Goal: Transaction & Acquisition: Download file/media

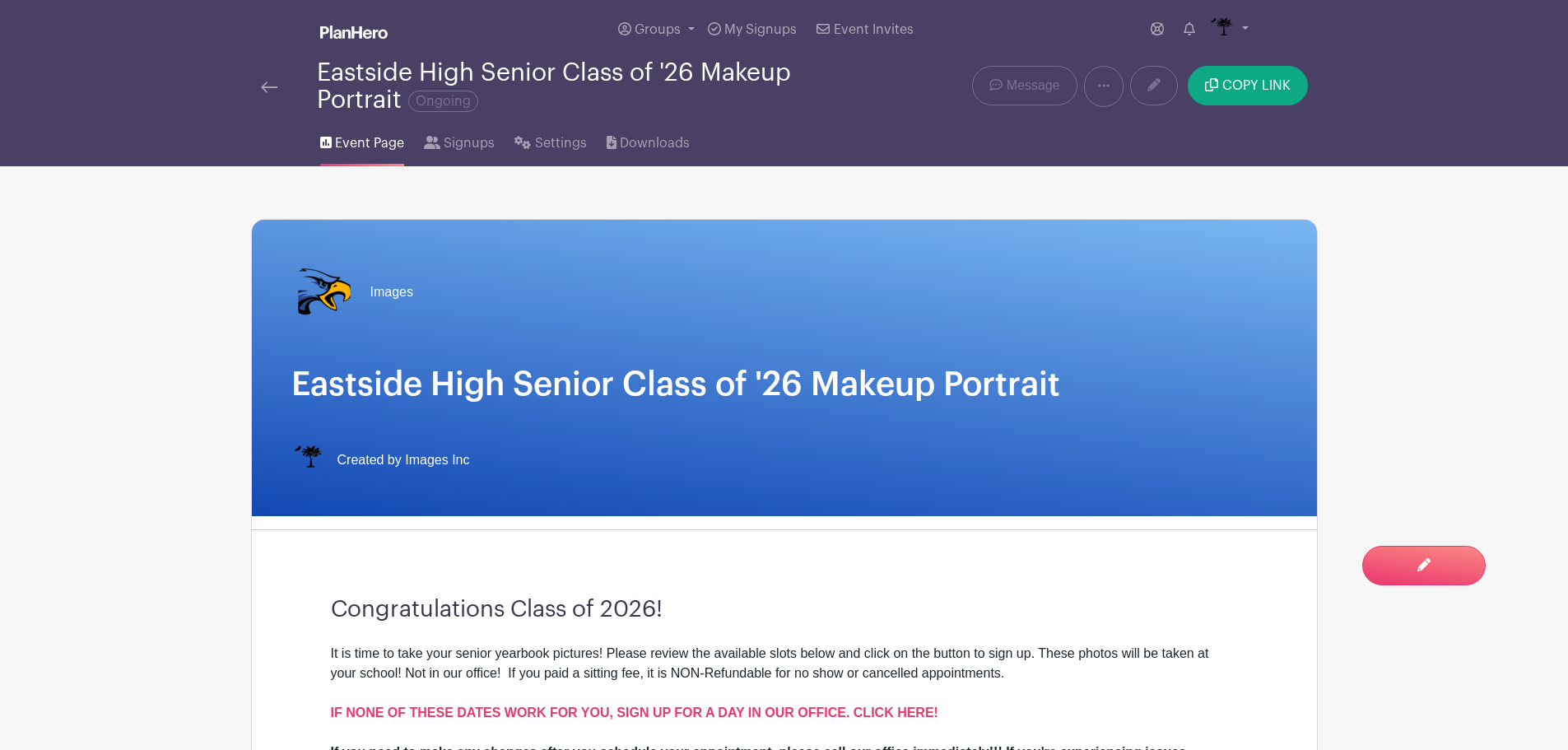
drag, startPoint x: 0, startPoint y: 0, endPoint x: 274, endPoint y: 86, distance: 287.2
click at [274, 86] on img at bounding box center [269, 87] width 17 height 11
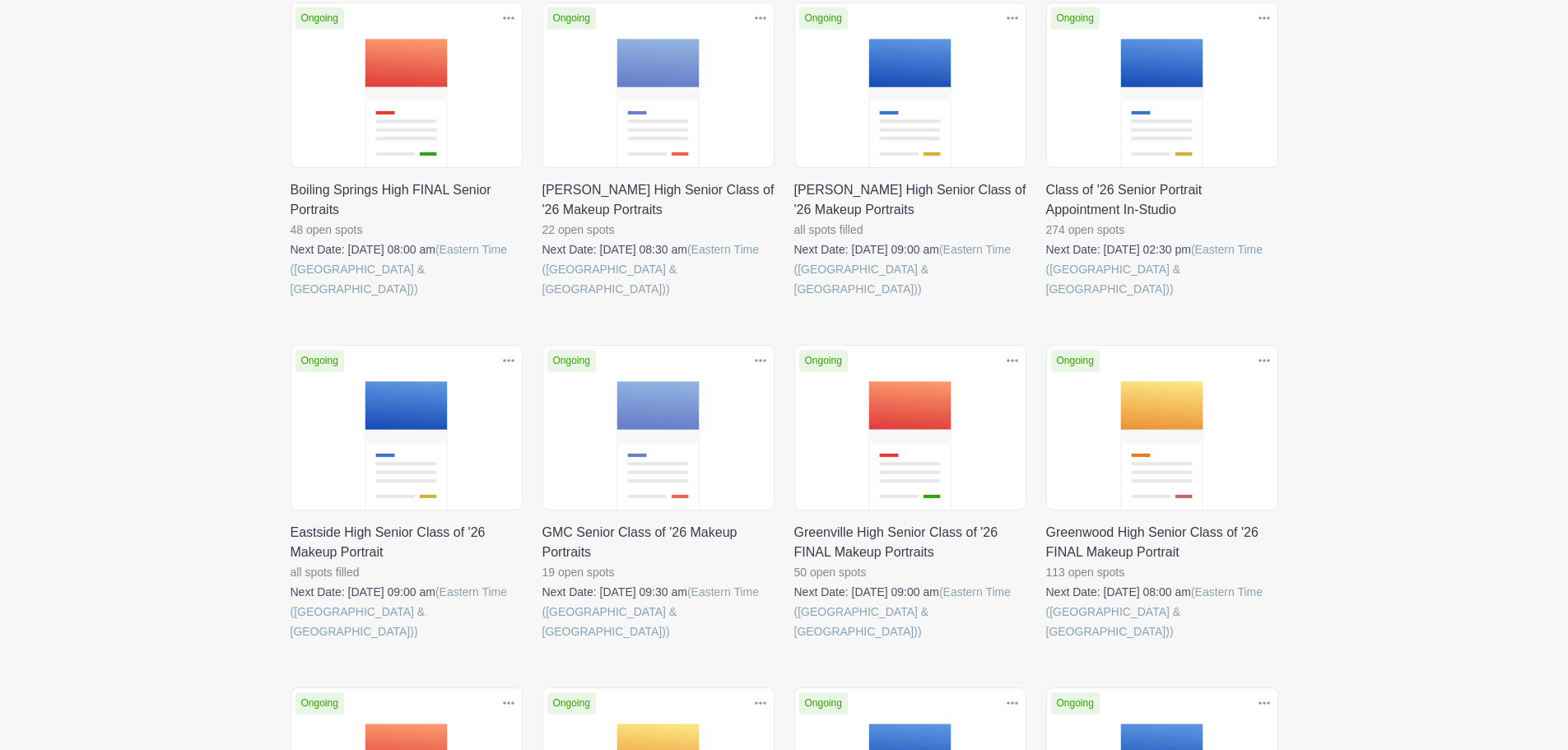
scroll to position [247, 0]
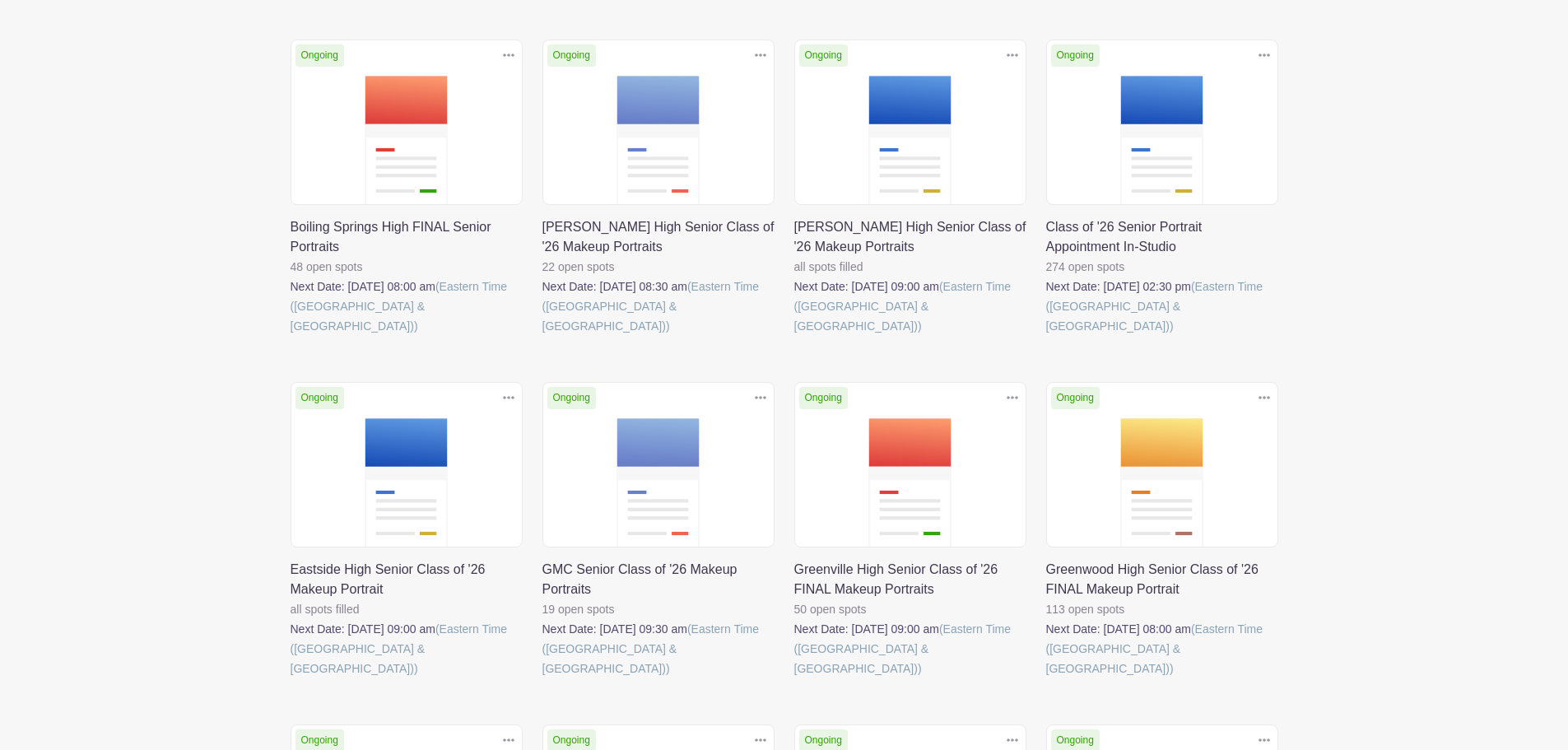
click at [1047, 336] on link at bounding box center [1047, 336] width 0 height 0
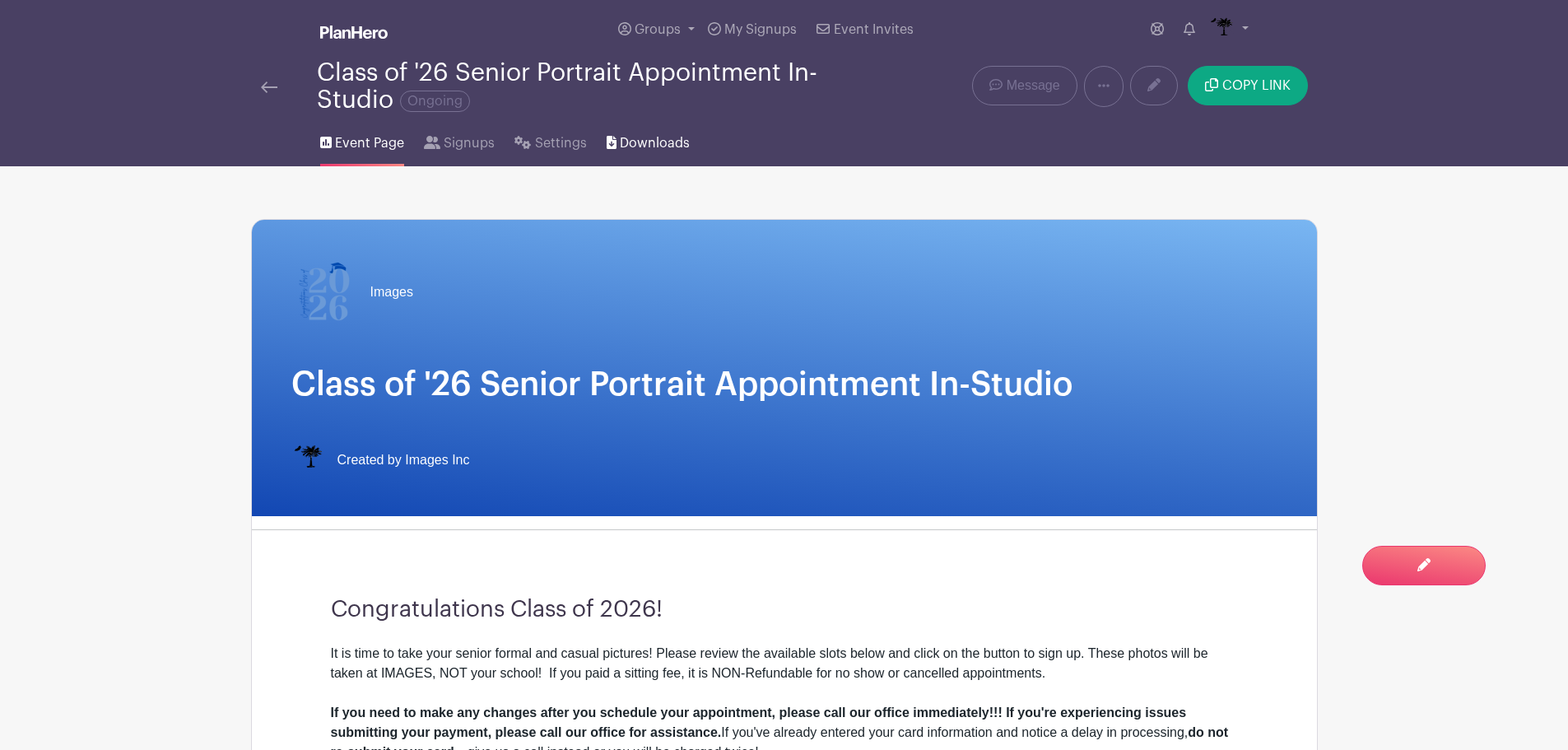
click at [664, 148] on span "Downloads" at bounding box center [655, 142] width 70 height 19
click at [665, 148] on span "Downloads" at bounding box center [655, 142] width 70 height 19
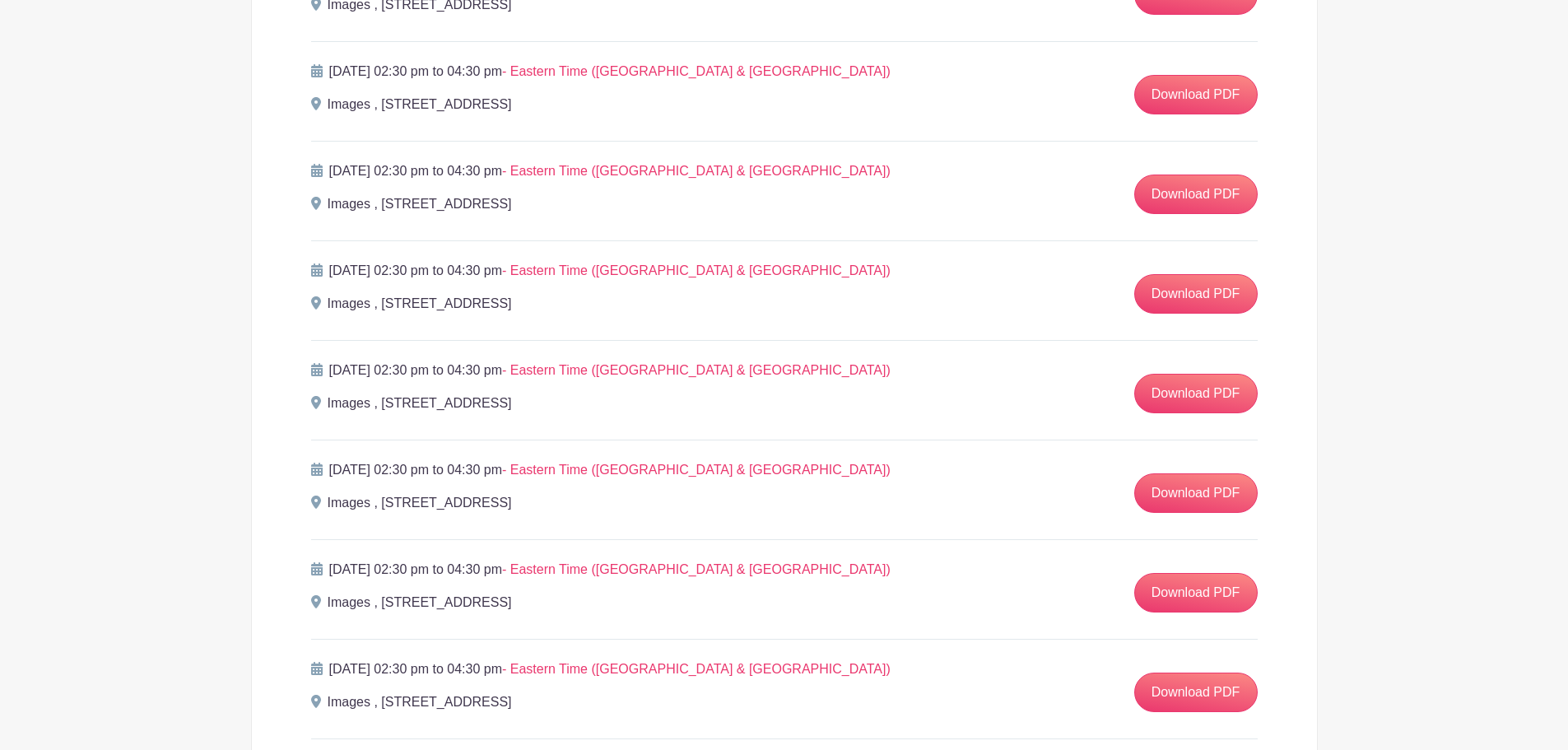
scroll to position [5721, 0]
click at [1207, 297] on link "Download PDF" at bounding box center [1196, 294] width 124 height 40
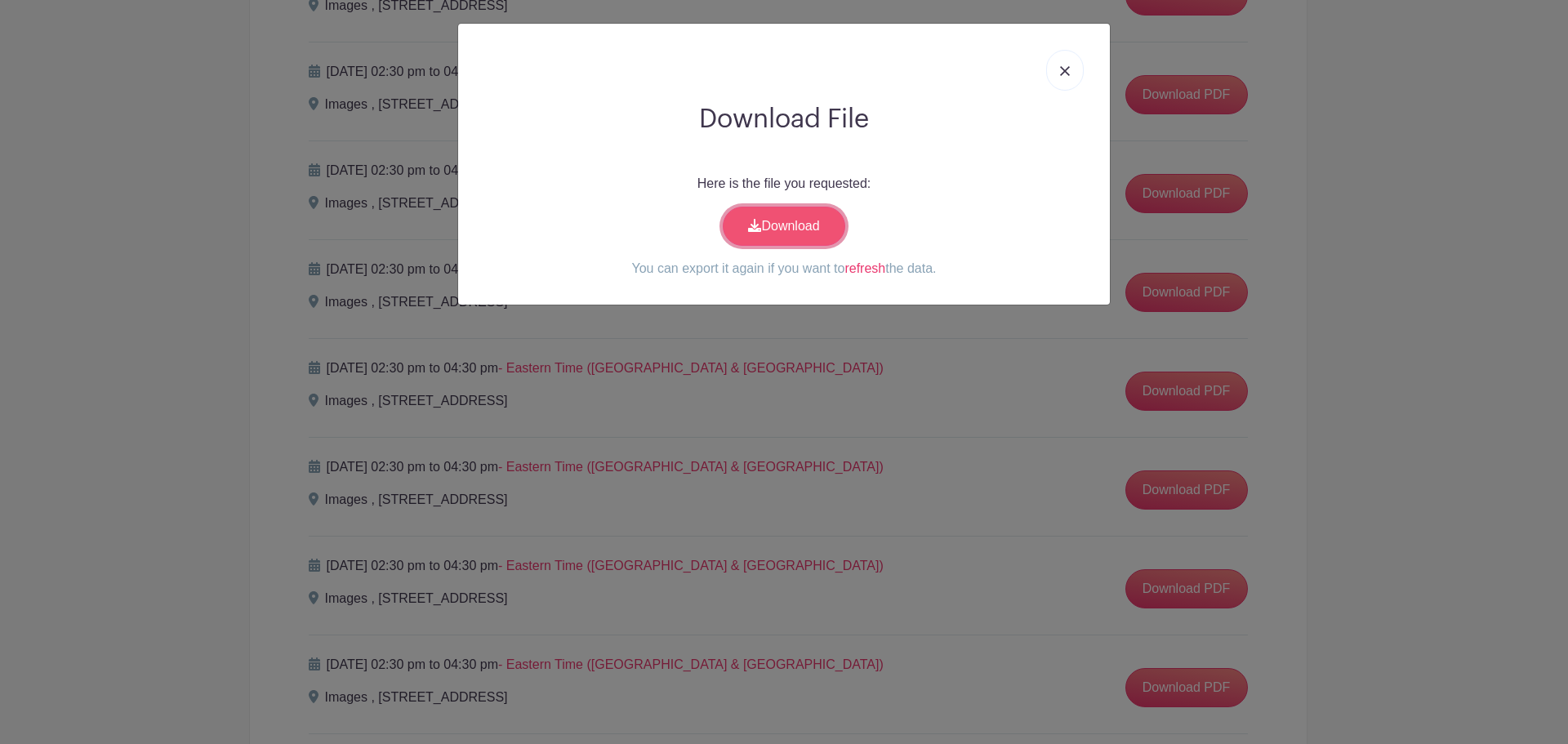
click at [753, 218] on link "Download" at bounding box center [784, 226] width 123 height 39
click at [1066, 71] on img at bounding box center [1065, 71] width 10 height 10
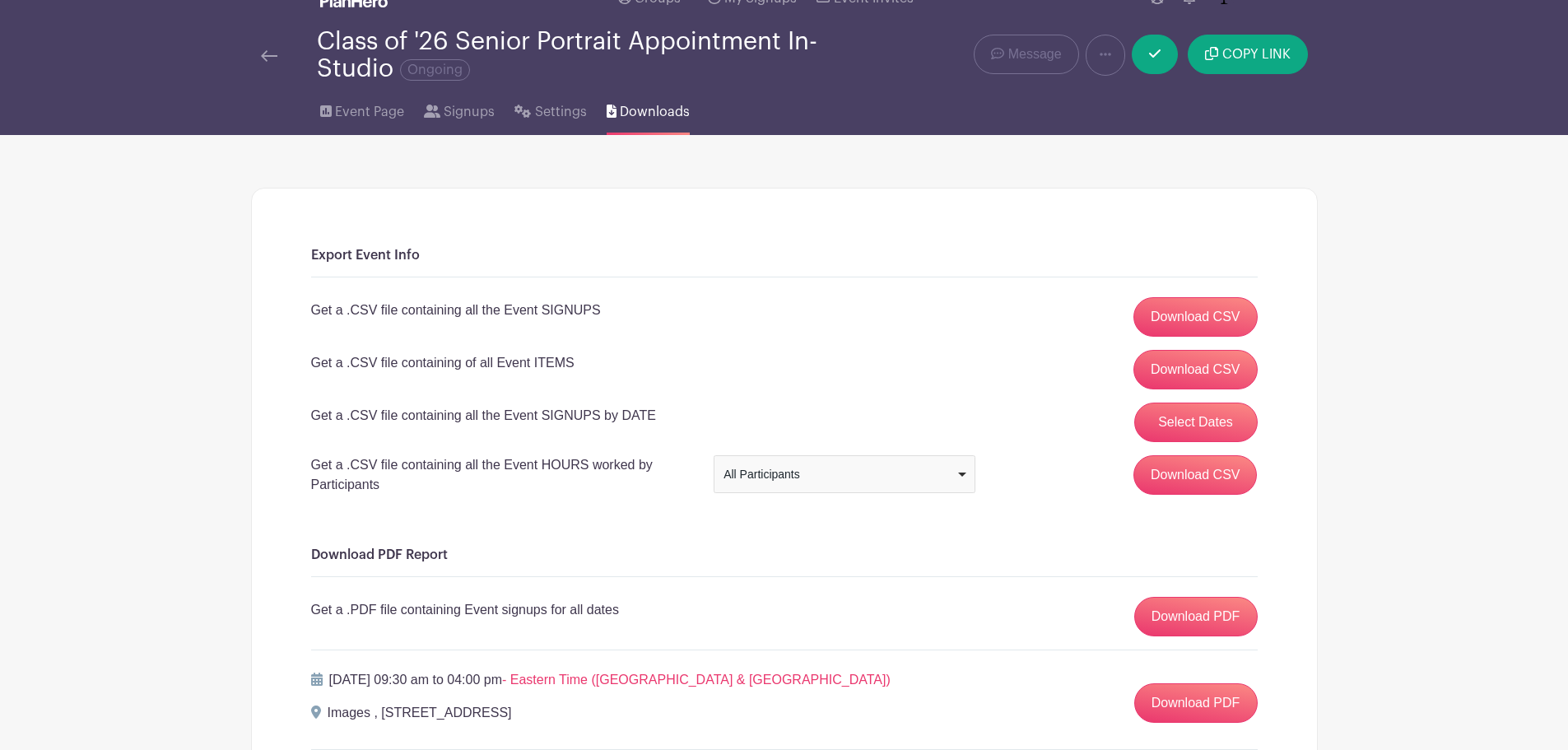
scroll to position [0, 0]
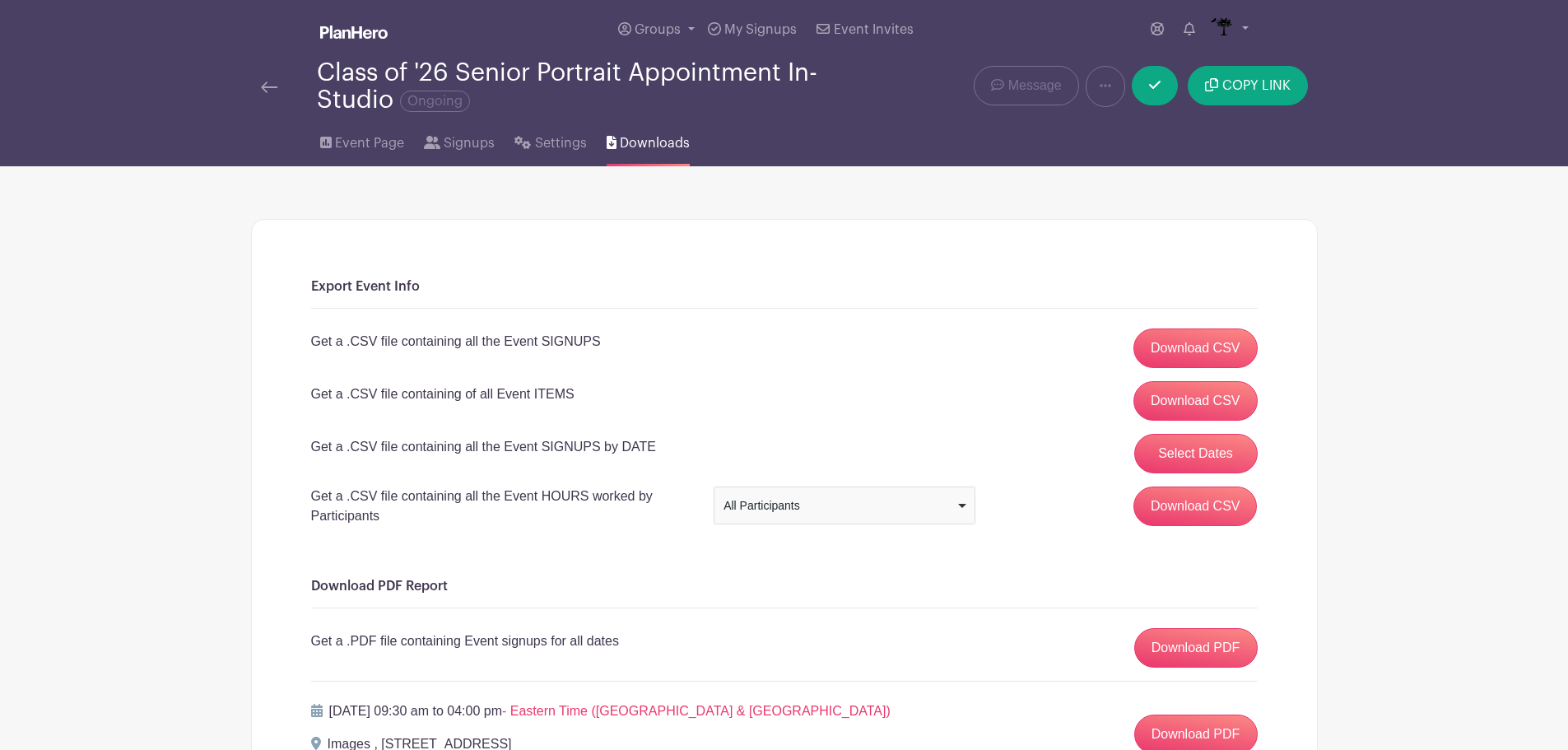
click at [269, 86] on img at bounding box center [269, 87] width 17 height 11
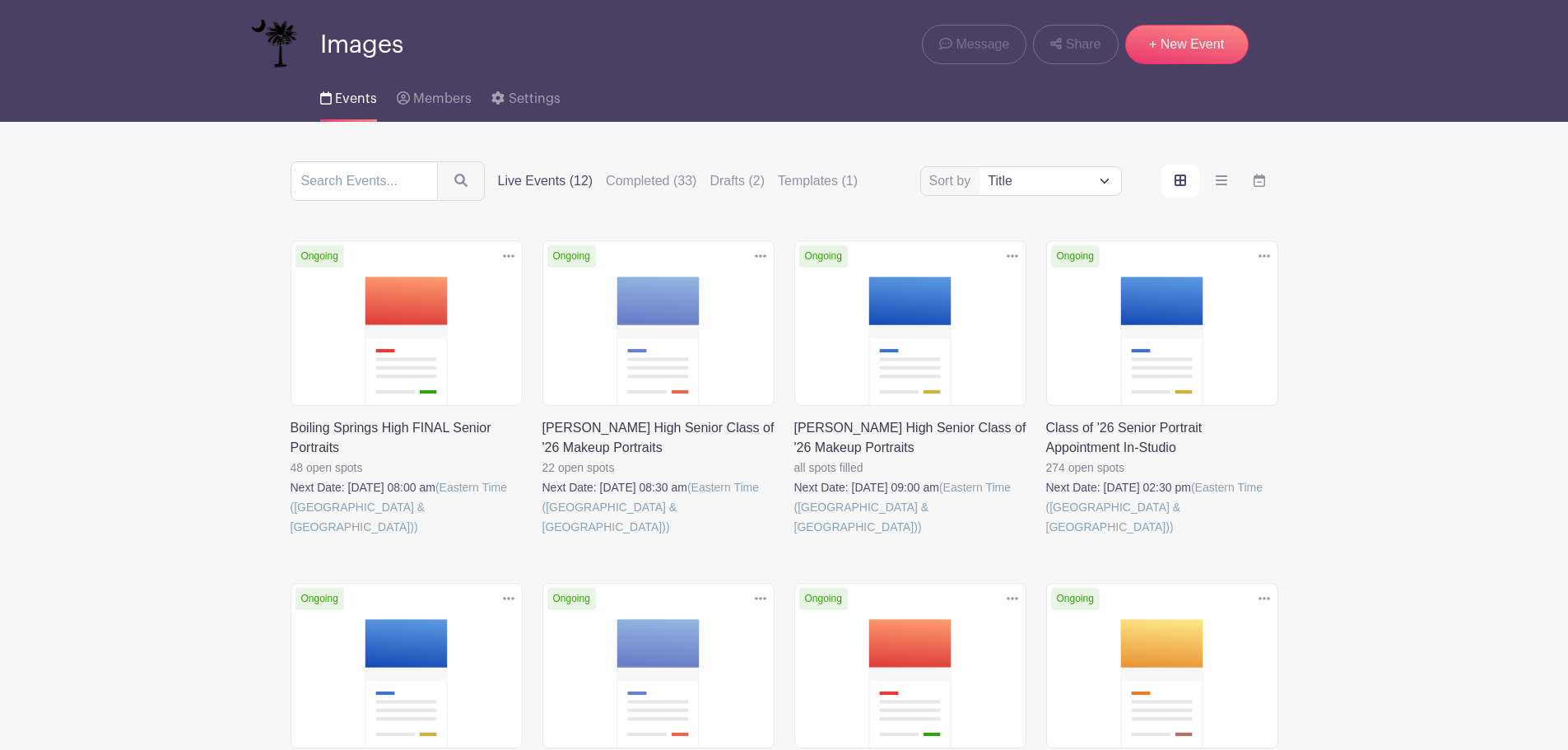
scroll to position [82, 0]
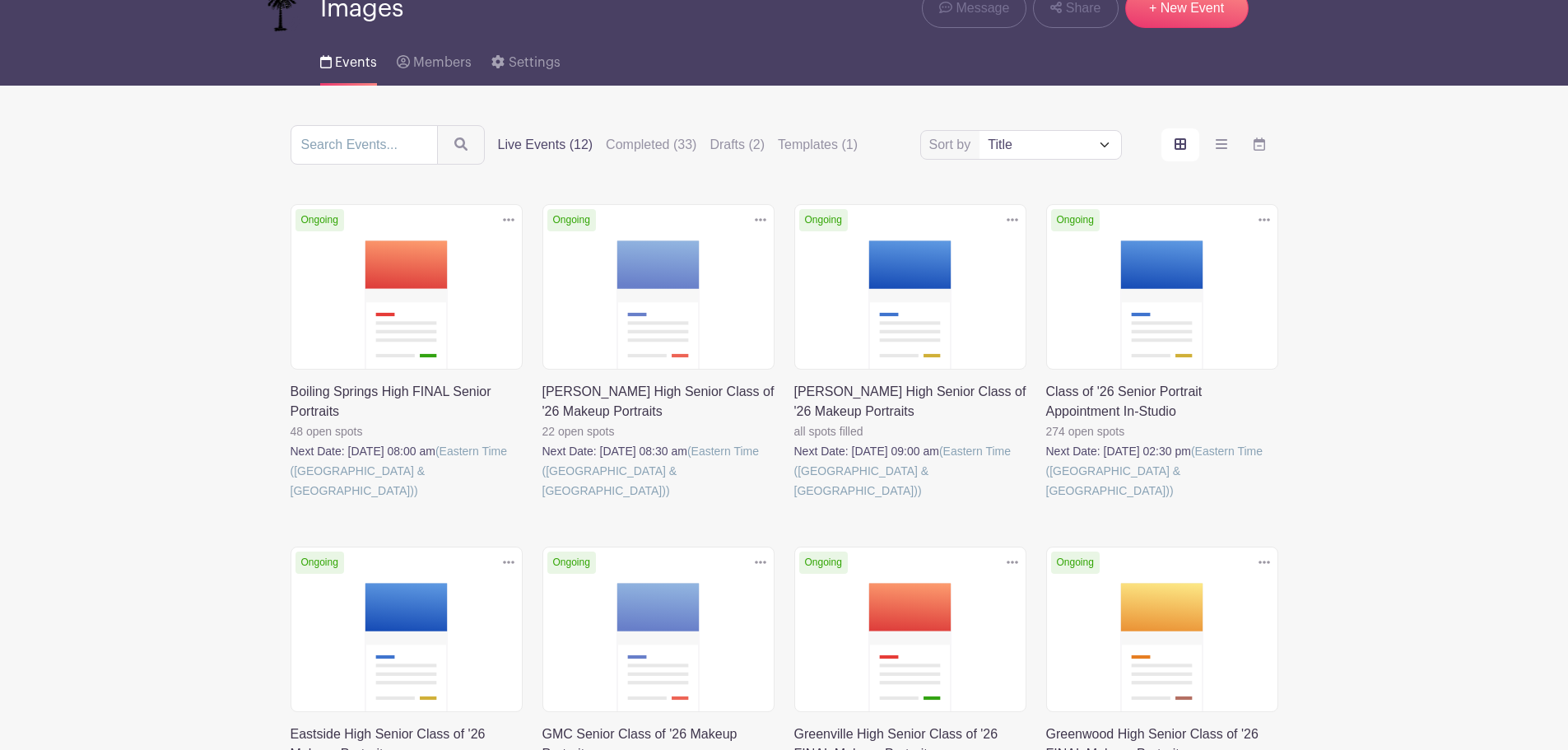
click at [543, 500] on link at bounding box center [543, 500] width 0 height 0
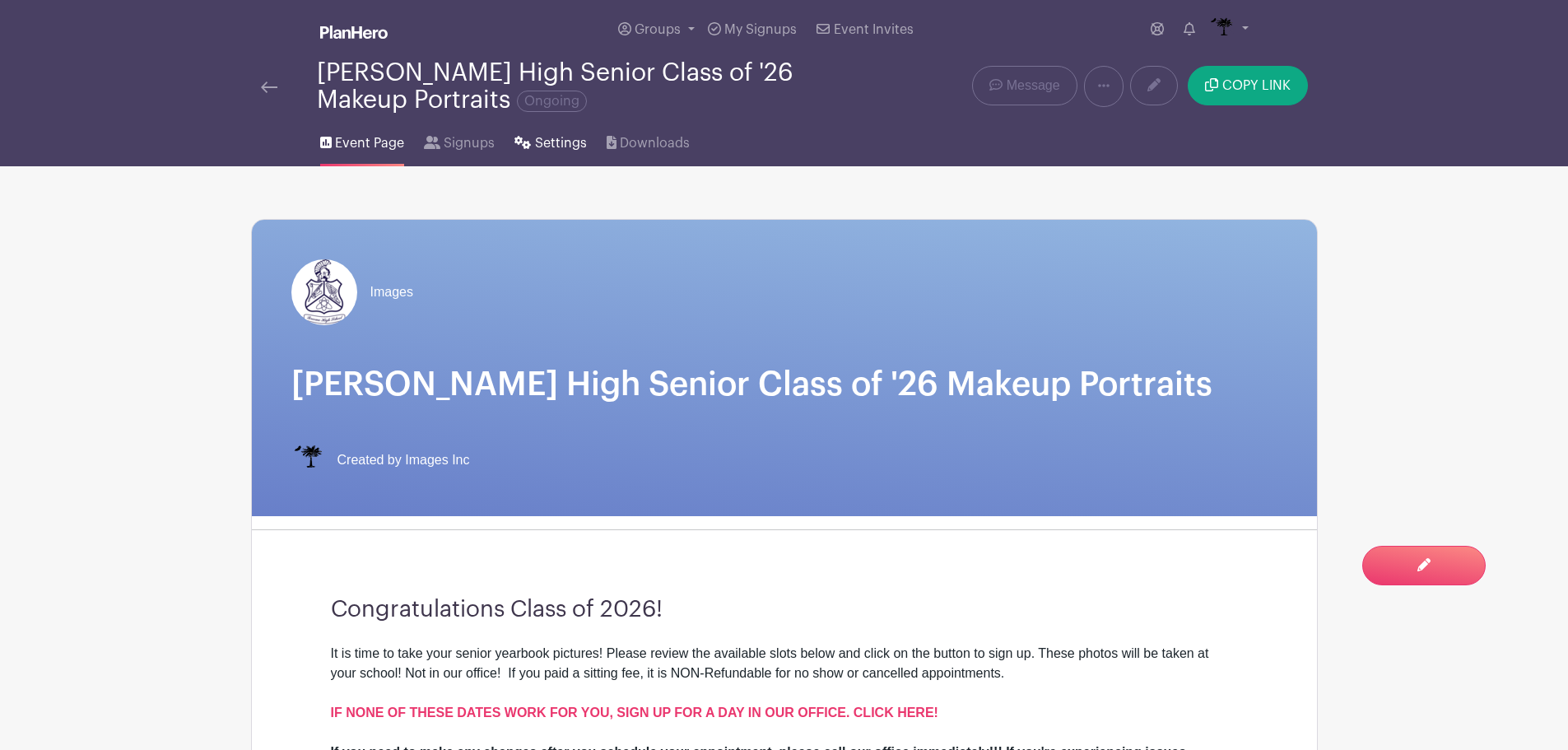
click at [548, 146] on span "Settings" at bounding box center [561, 142] width 52 height 19
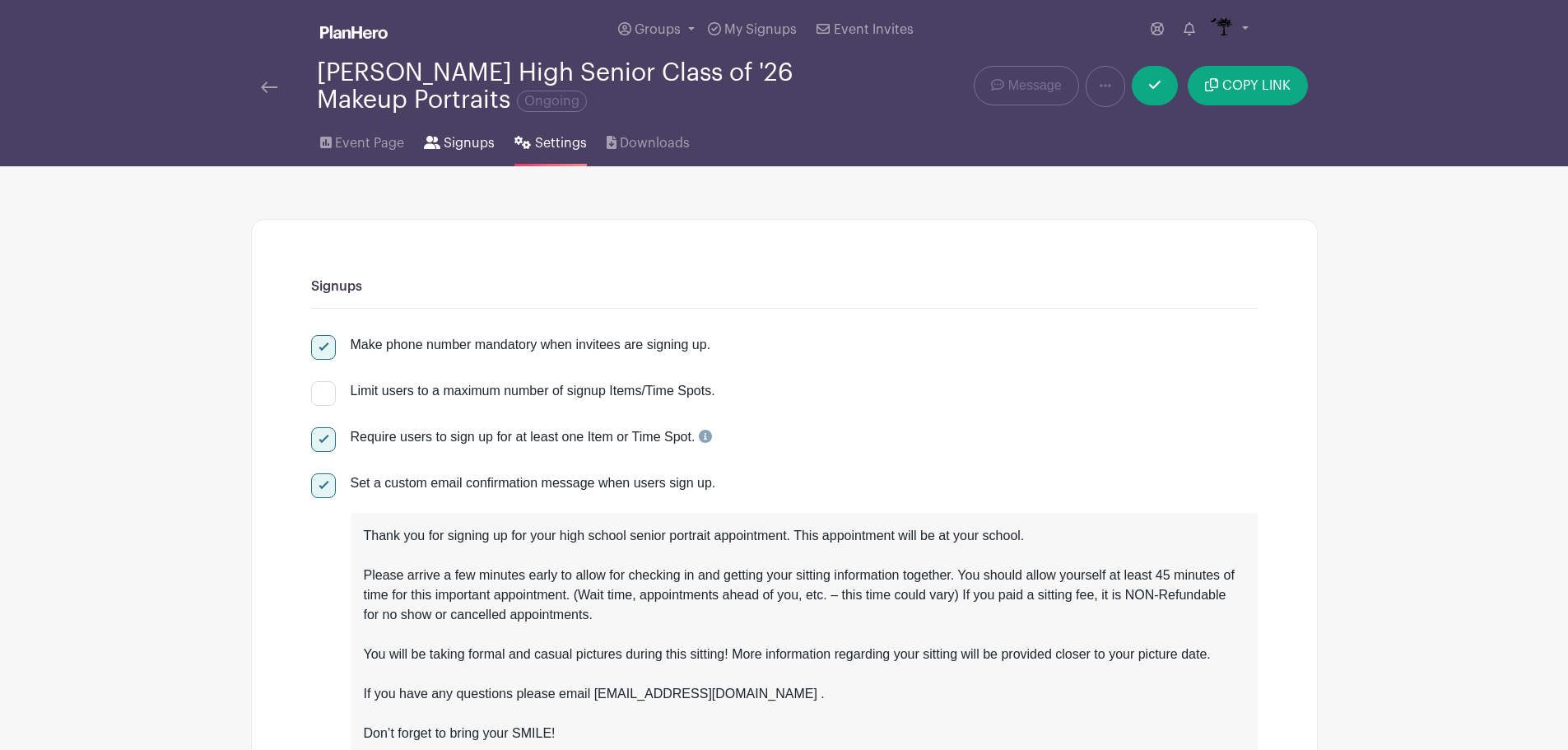
click at [471, 142] on span "Signups" at bounding box center [469, 142] width 51 height 19
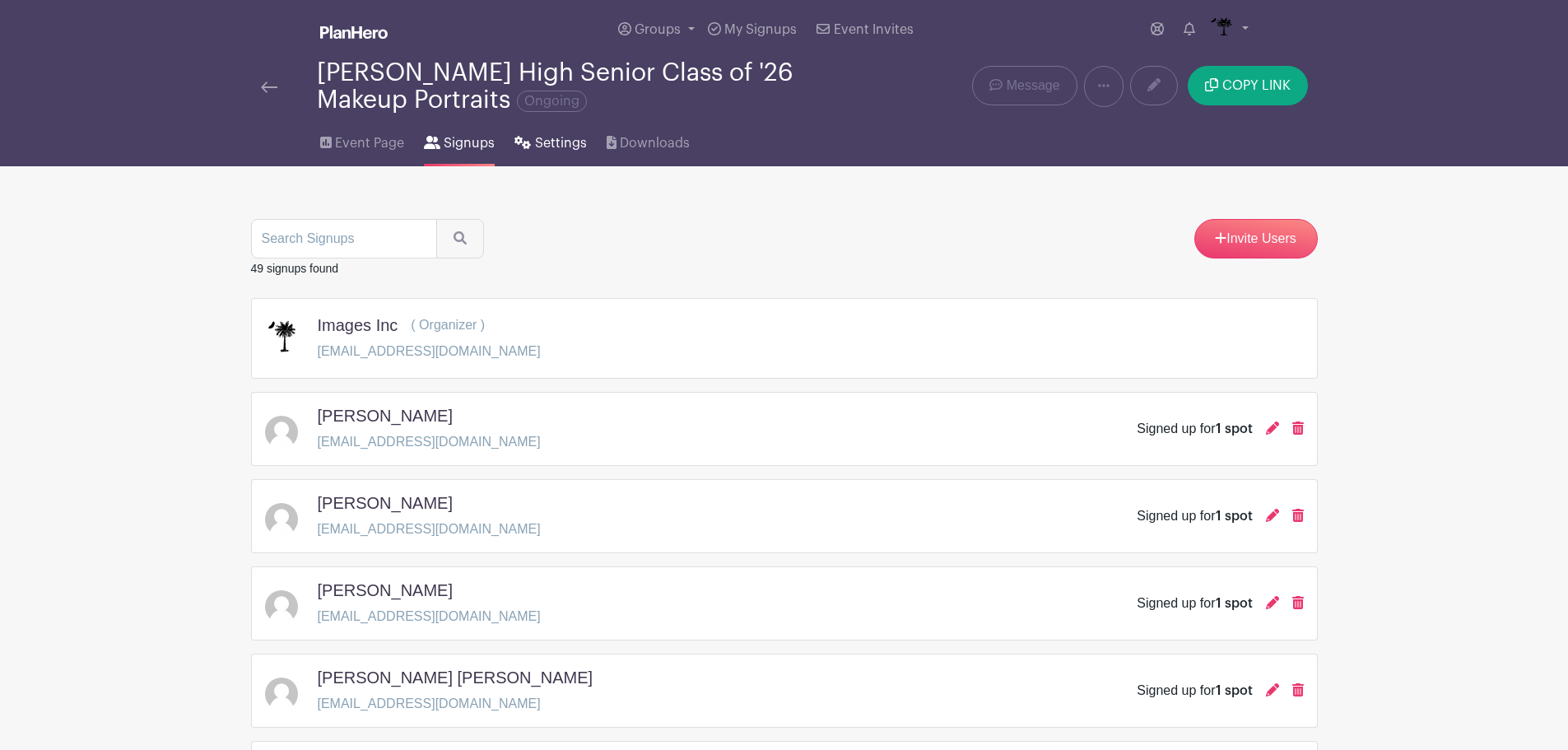
click at [552, 136] on span "Settings" at bounding box center [561, 142] width 52 height 19
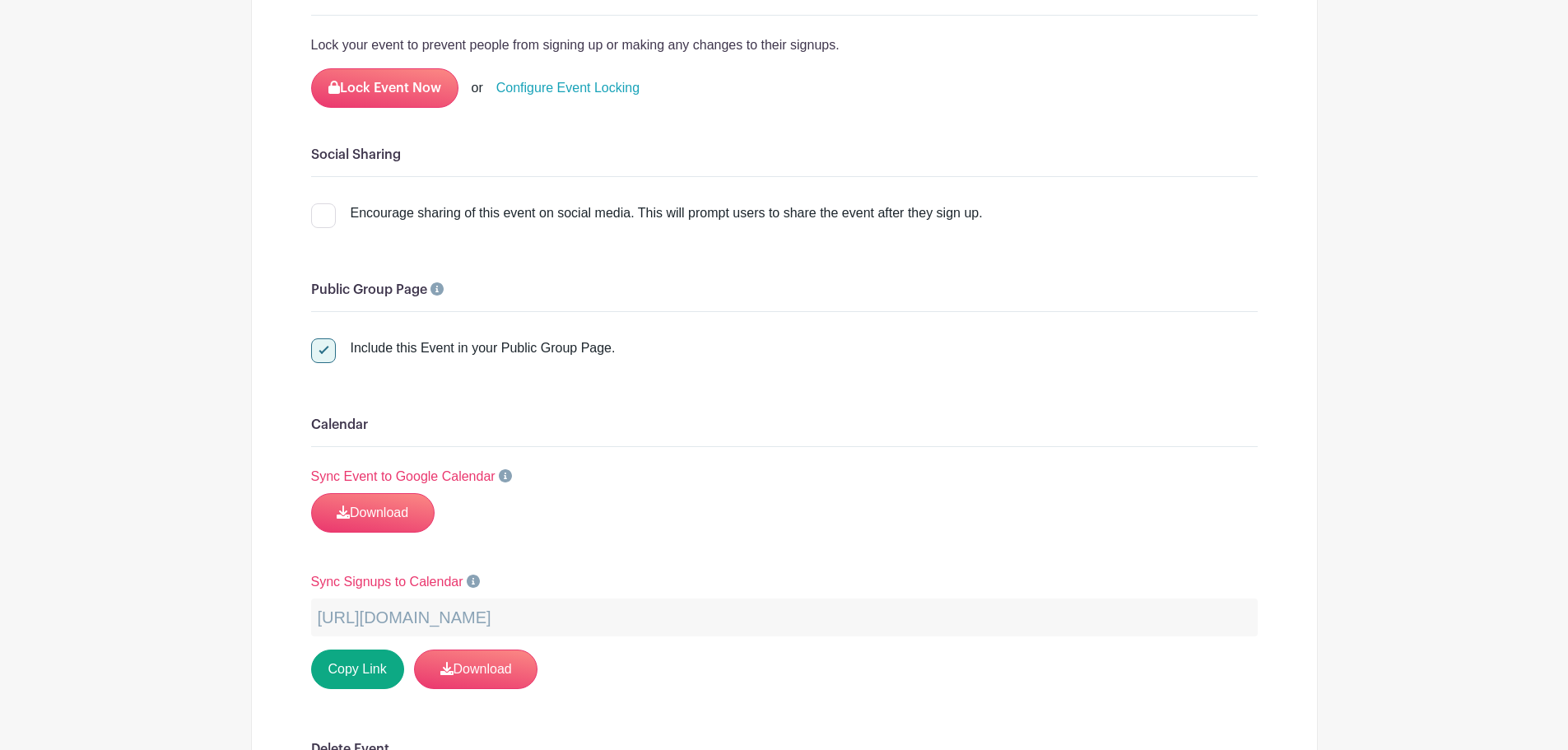
scroll to position [3376, 0]
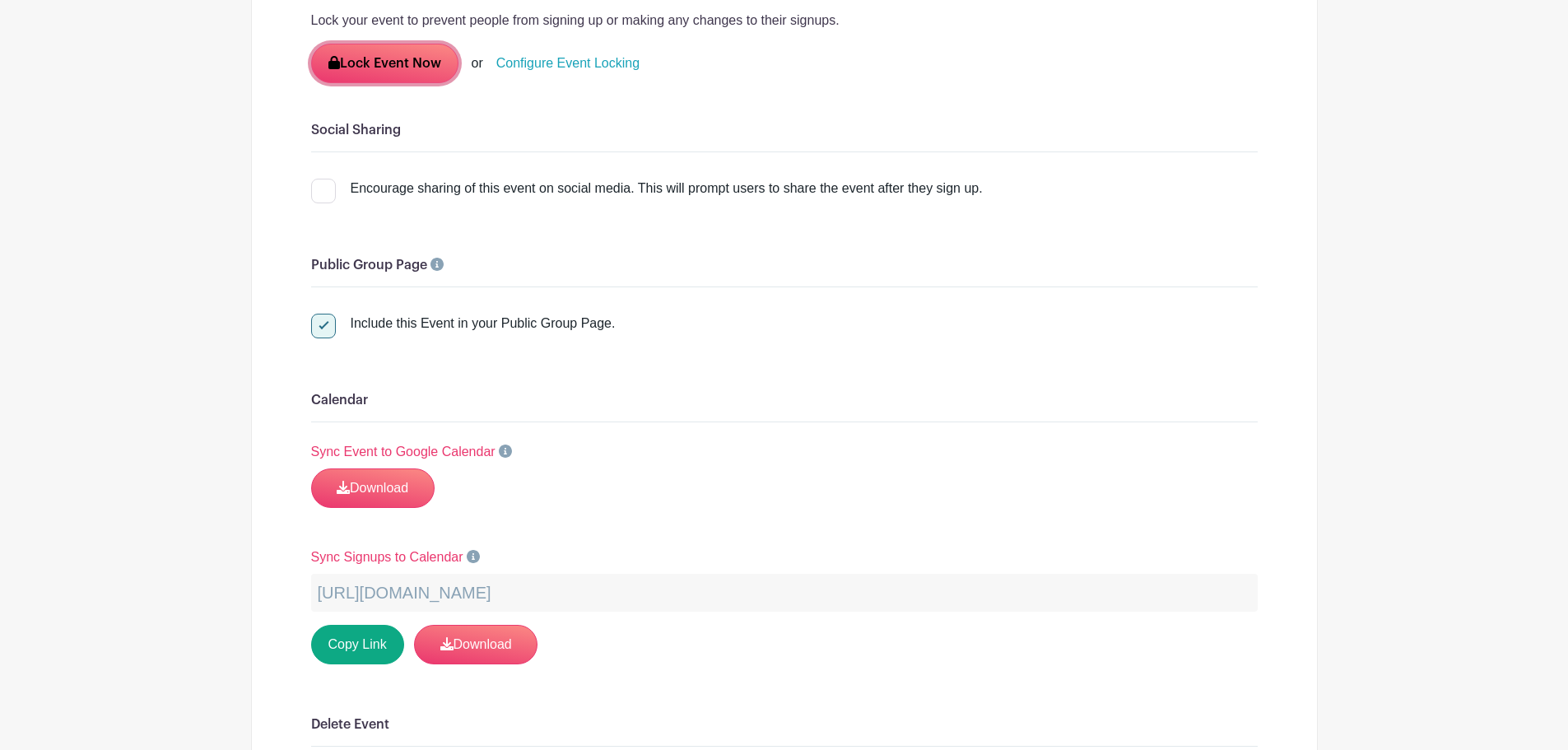
click at [419, 61] on button "Lock Event Now" at bounding box center [385, 63] width 147 height 40
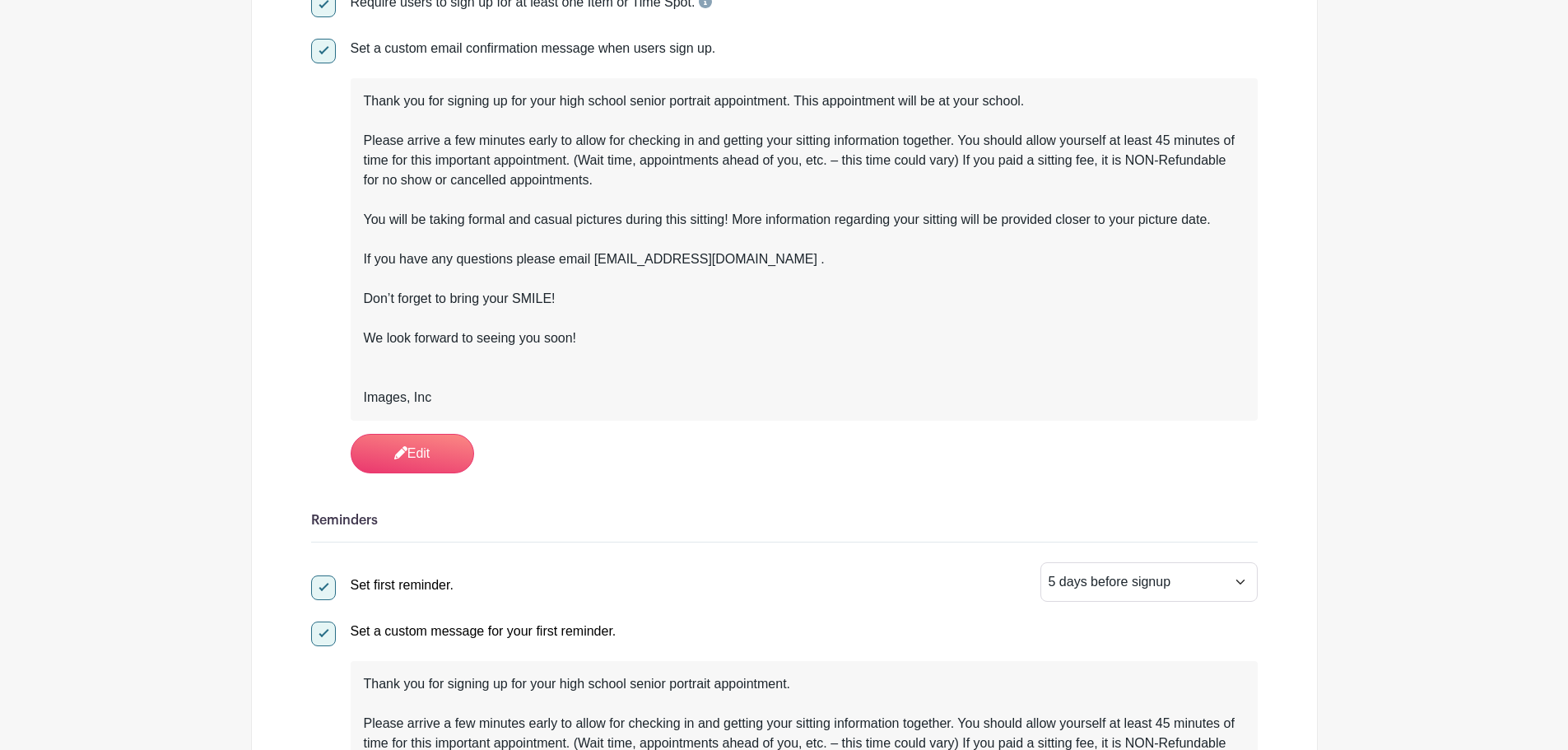
scroll to position [0, 0]
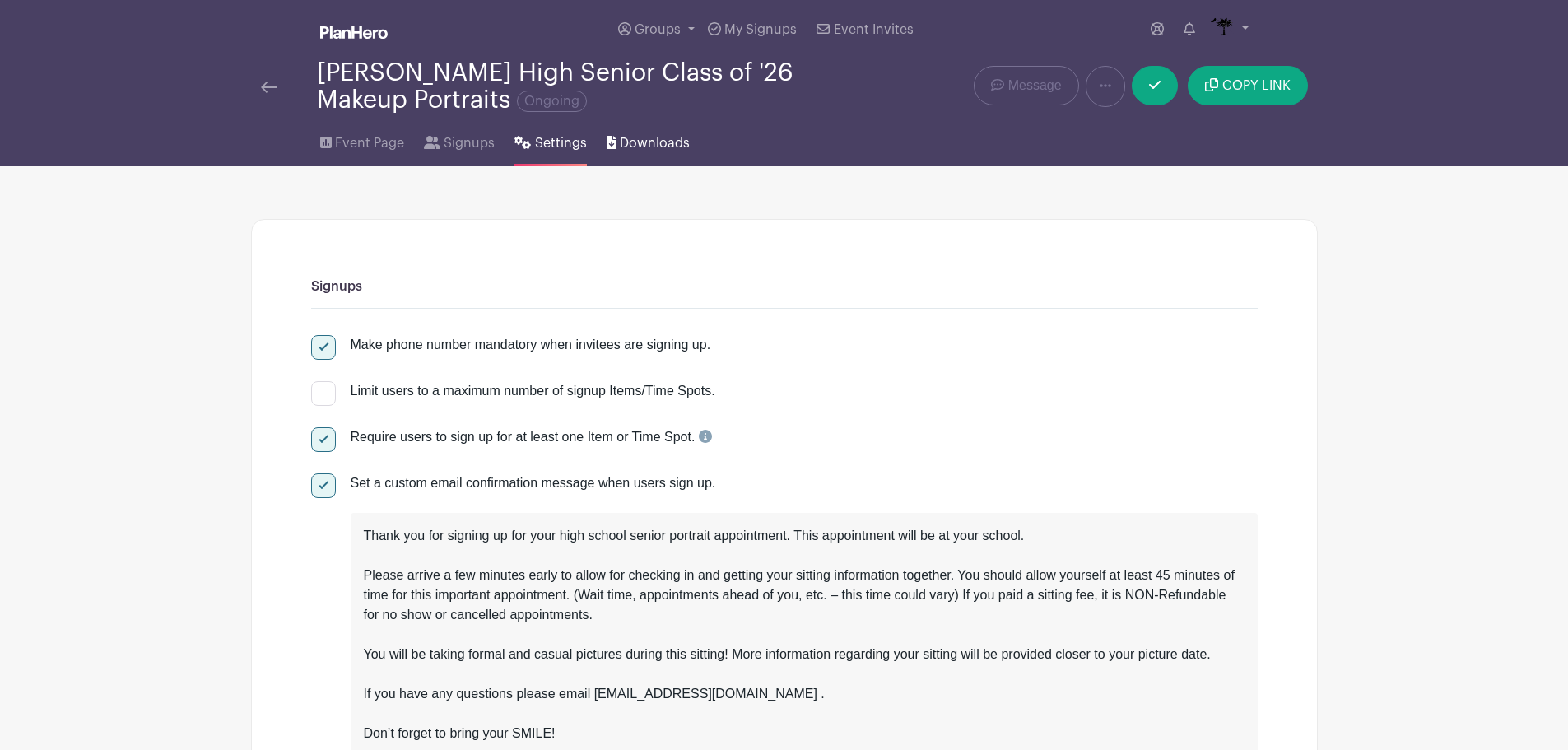
click at [635, 141] on span "Downloads" at bounding box center [655, 142] width 70 height 19
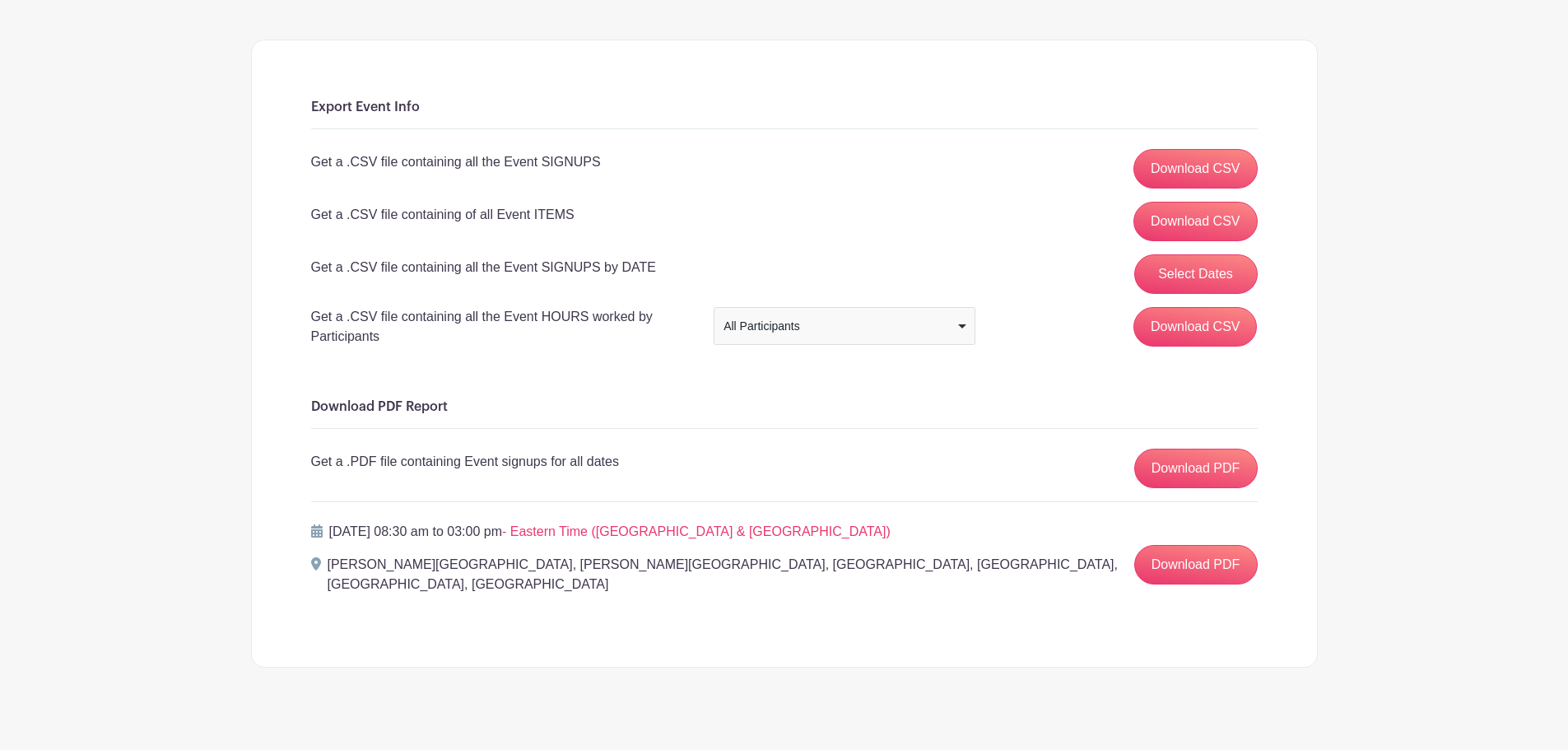
scroll to position [180, 0]
click at [1204, 470] on link "Download PDF" at bounding box center [1196, 467] width 124 height 40
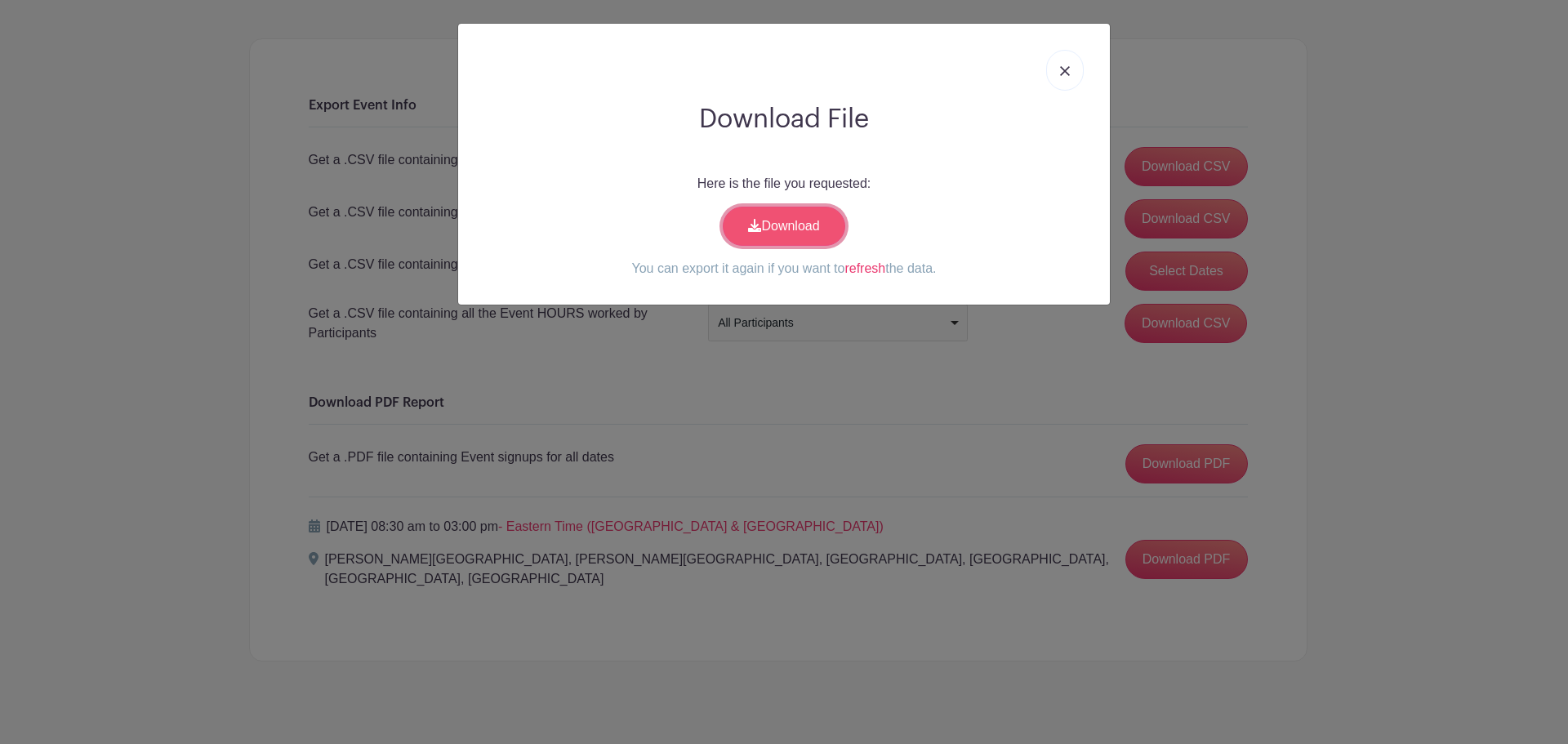
click at [778, 212] on link "Download" at bounding box center [784, 226] width 123 height 39
click at [1066, 64] on link at bounding box center [1065, 70] width 38 height 41
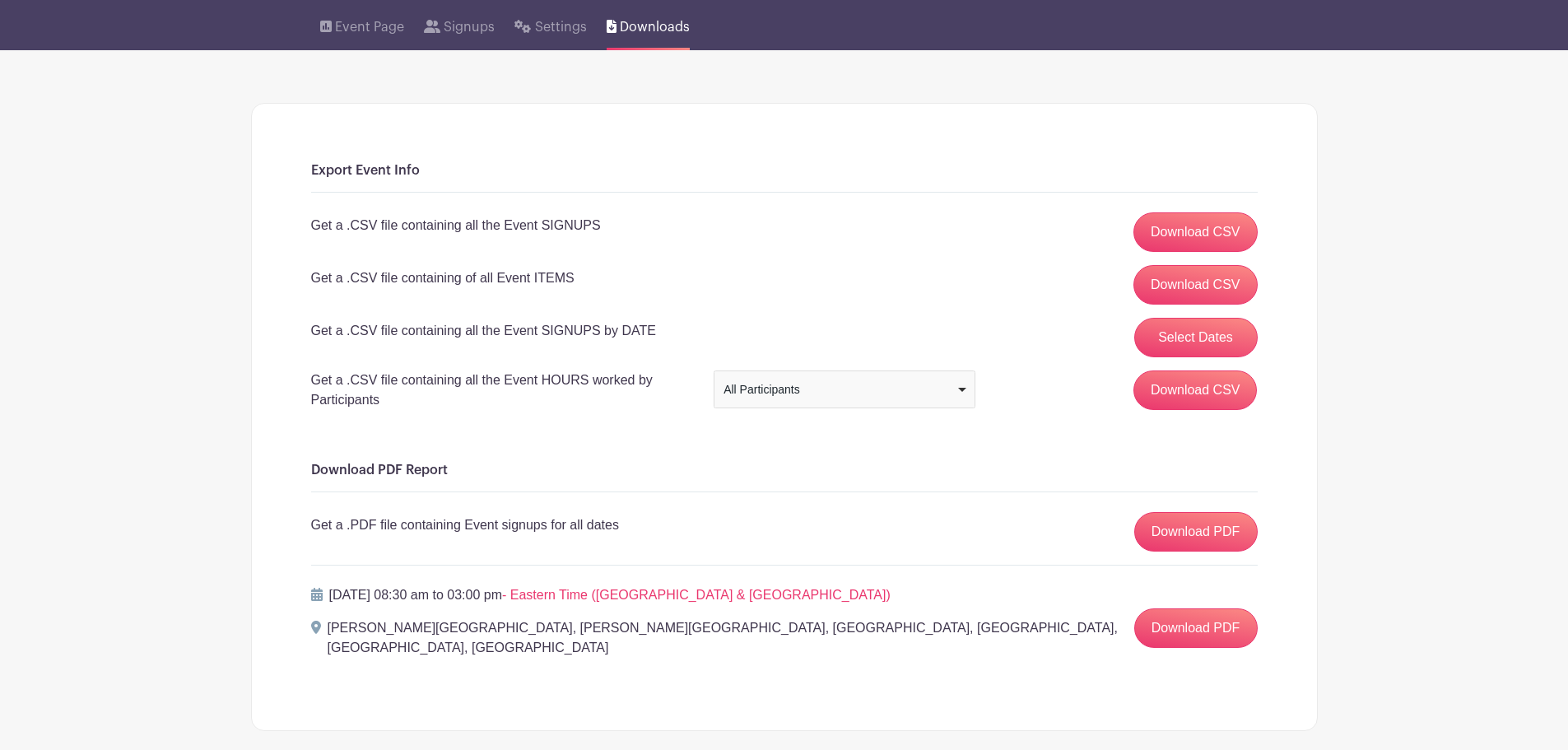
scroll to position [0, 0]
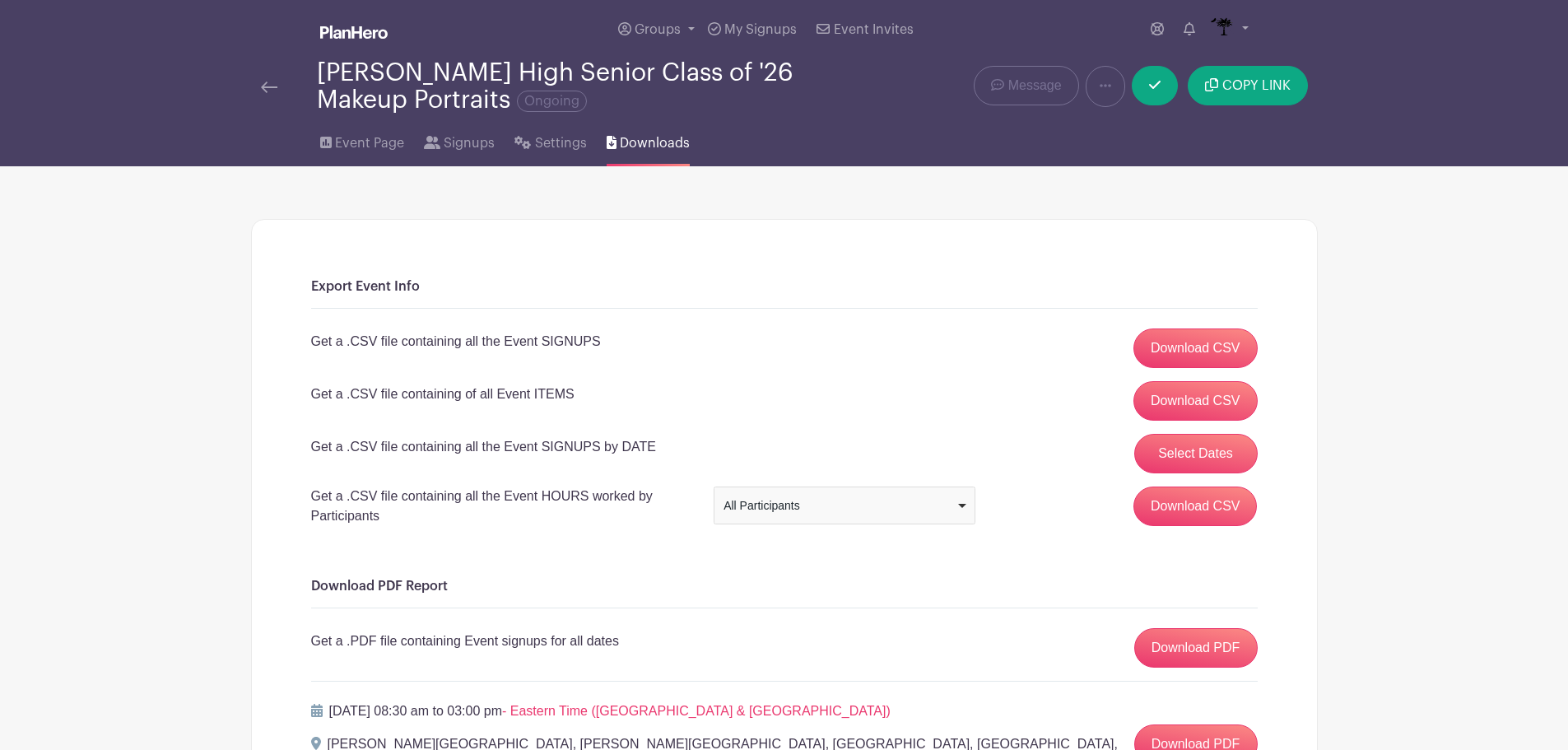
click at [263, 71] on div "[PERSON_NAME] High Senior Class of '26 Makeup Portraits Ongoing" at bounding box center [562, 86] width 603 height 55
click at [274, 94] on link at bounding box center [269, 86] width 17 height 19
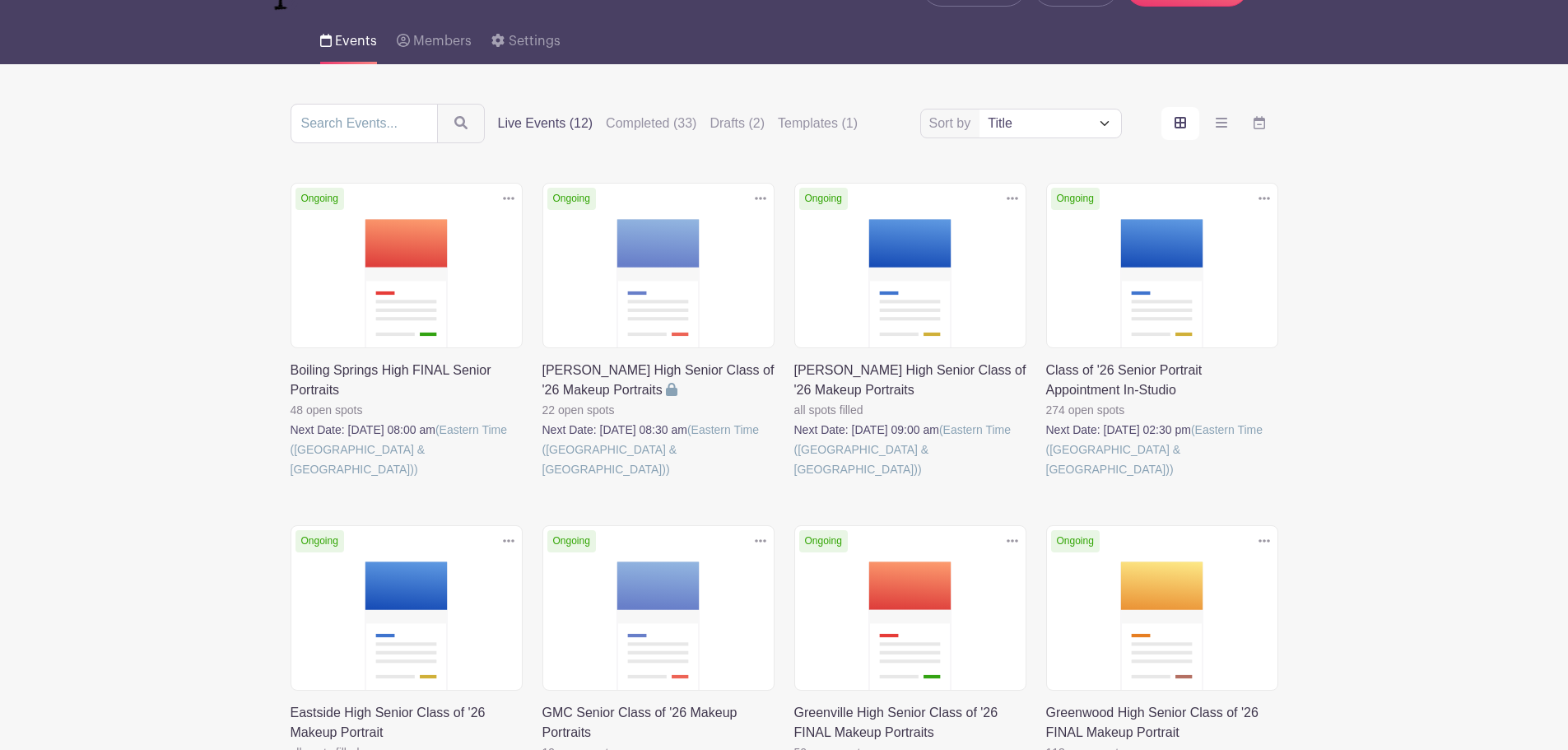
scroll to position [165, 0]
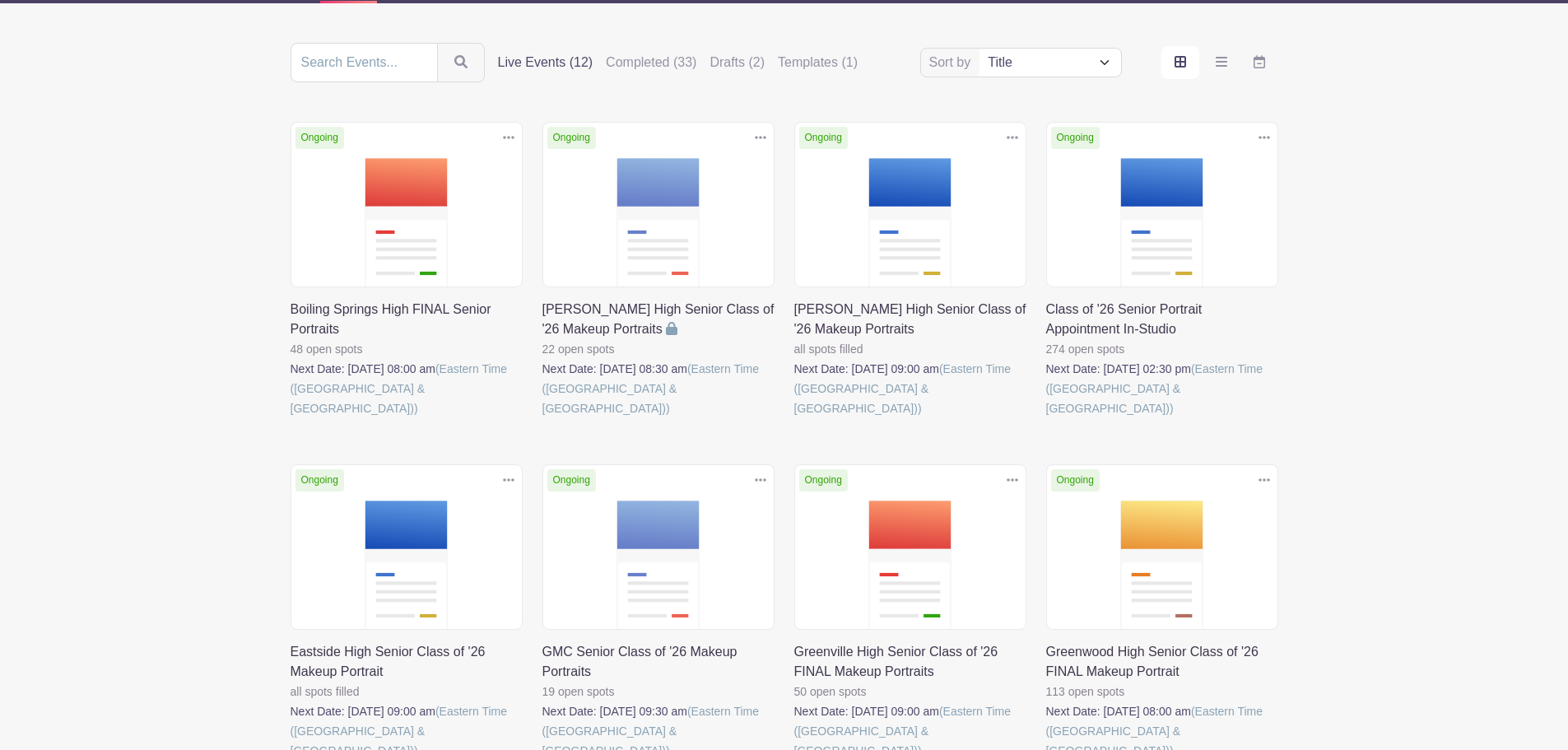
click at [1047, 418] on link at bounding box center [1047, 418] width 0 height 0
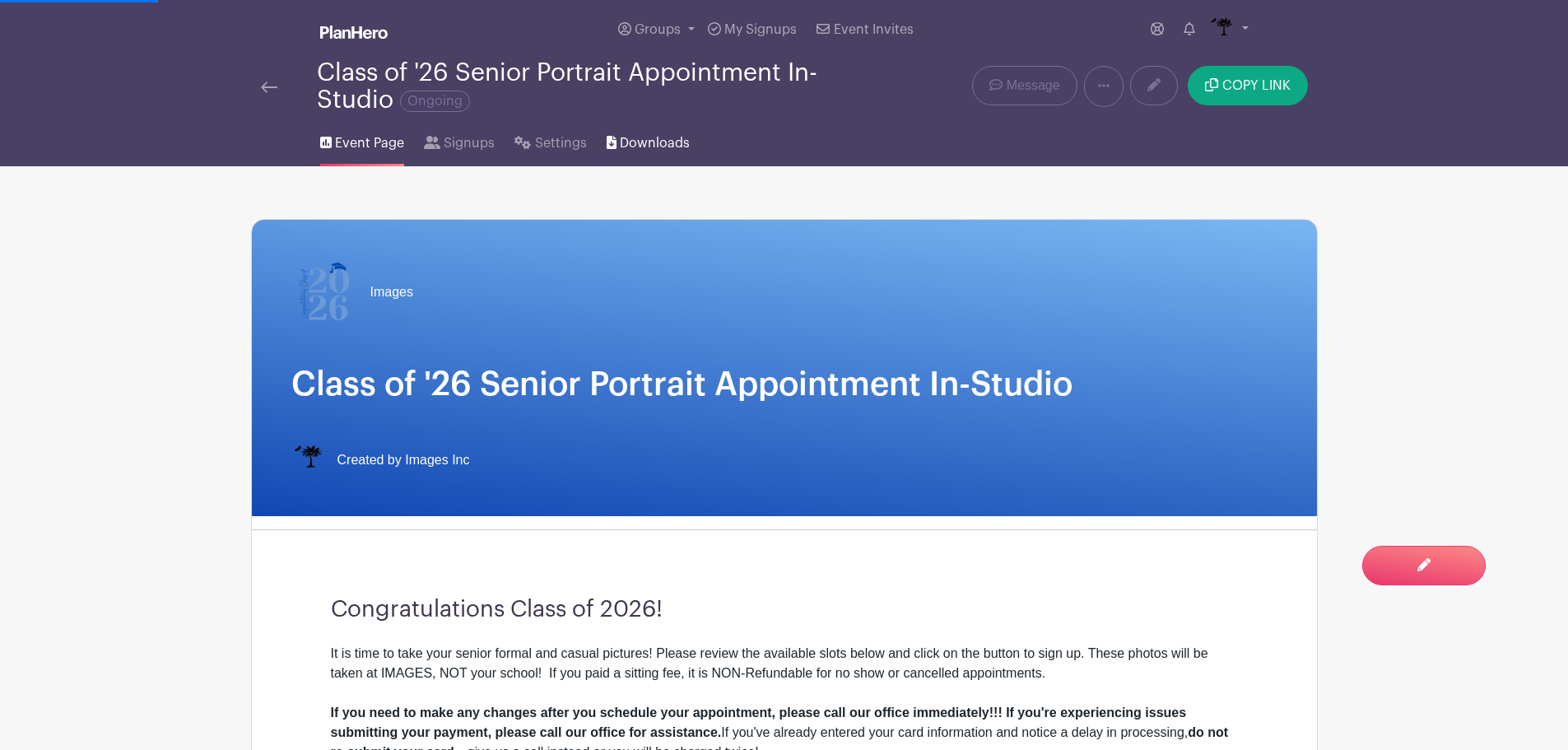
click at [626, 147] on span "Downloads" at bounding box center [655, 142] width 70 height 19
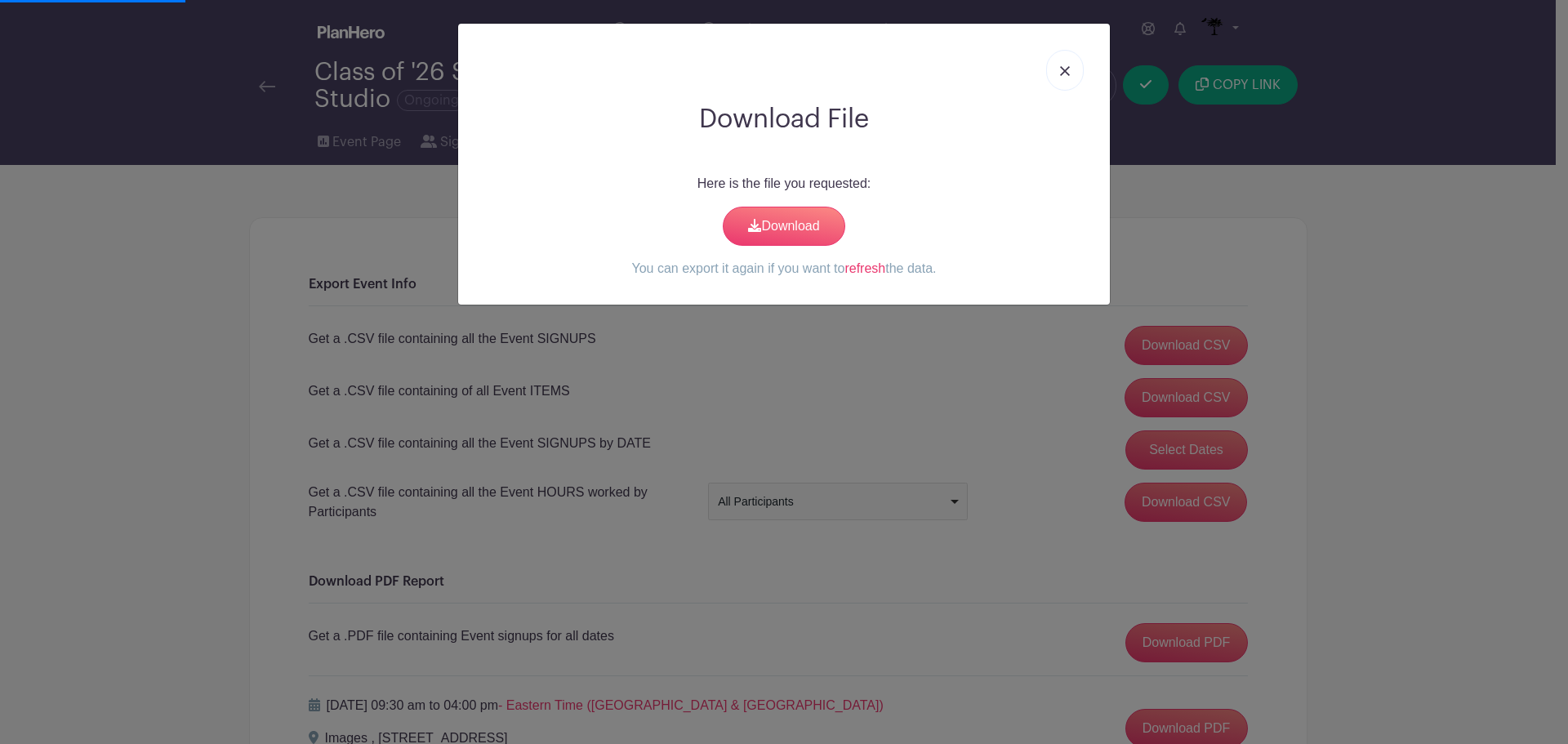
click at [1070, 65] on link at bounding box center [1065, 70] width 38 height 41
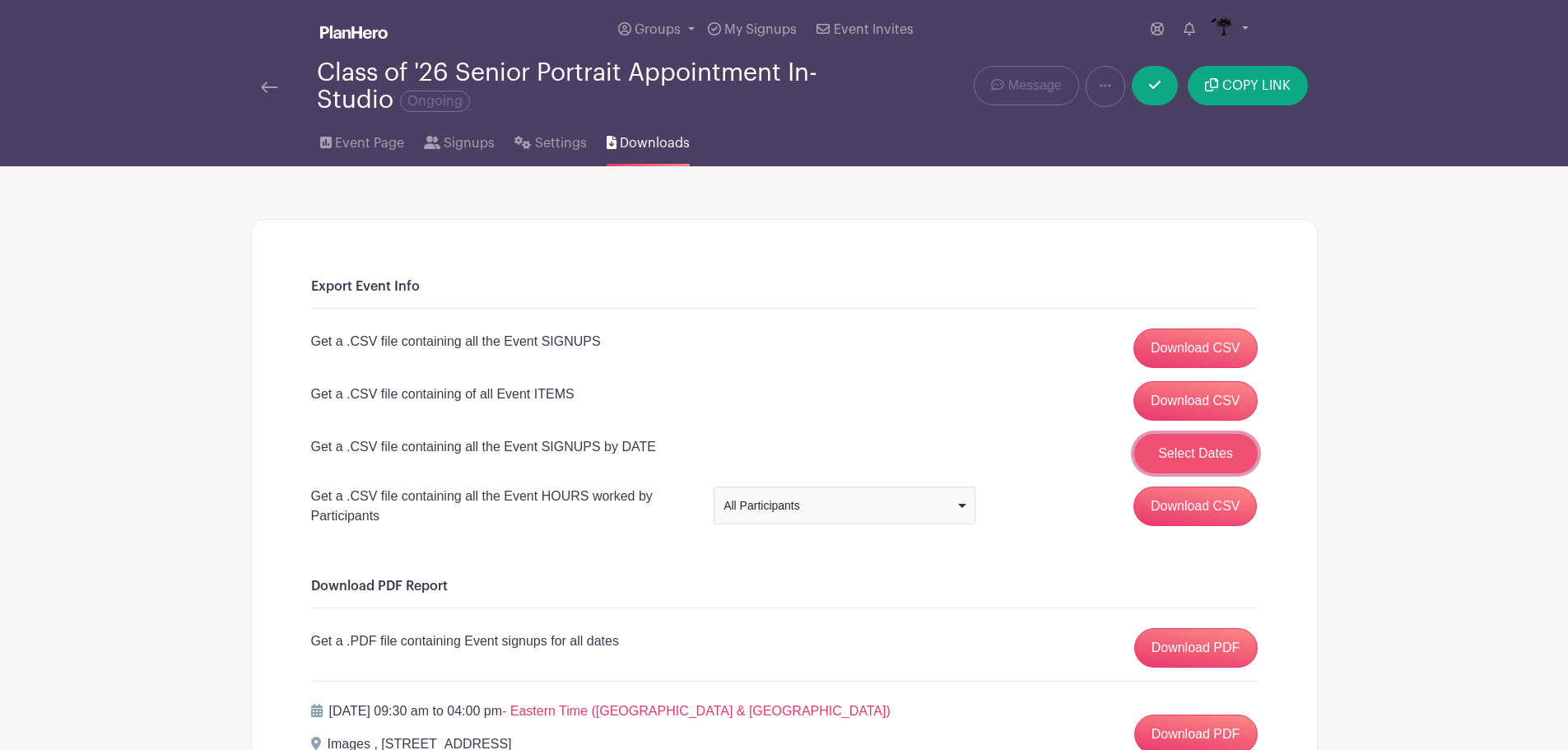
click at [1186, 447] on button "Select Dates" at bounding box center [1196, 453] width 124 height 40
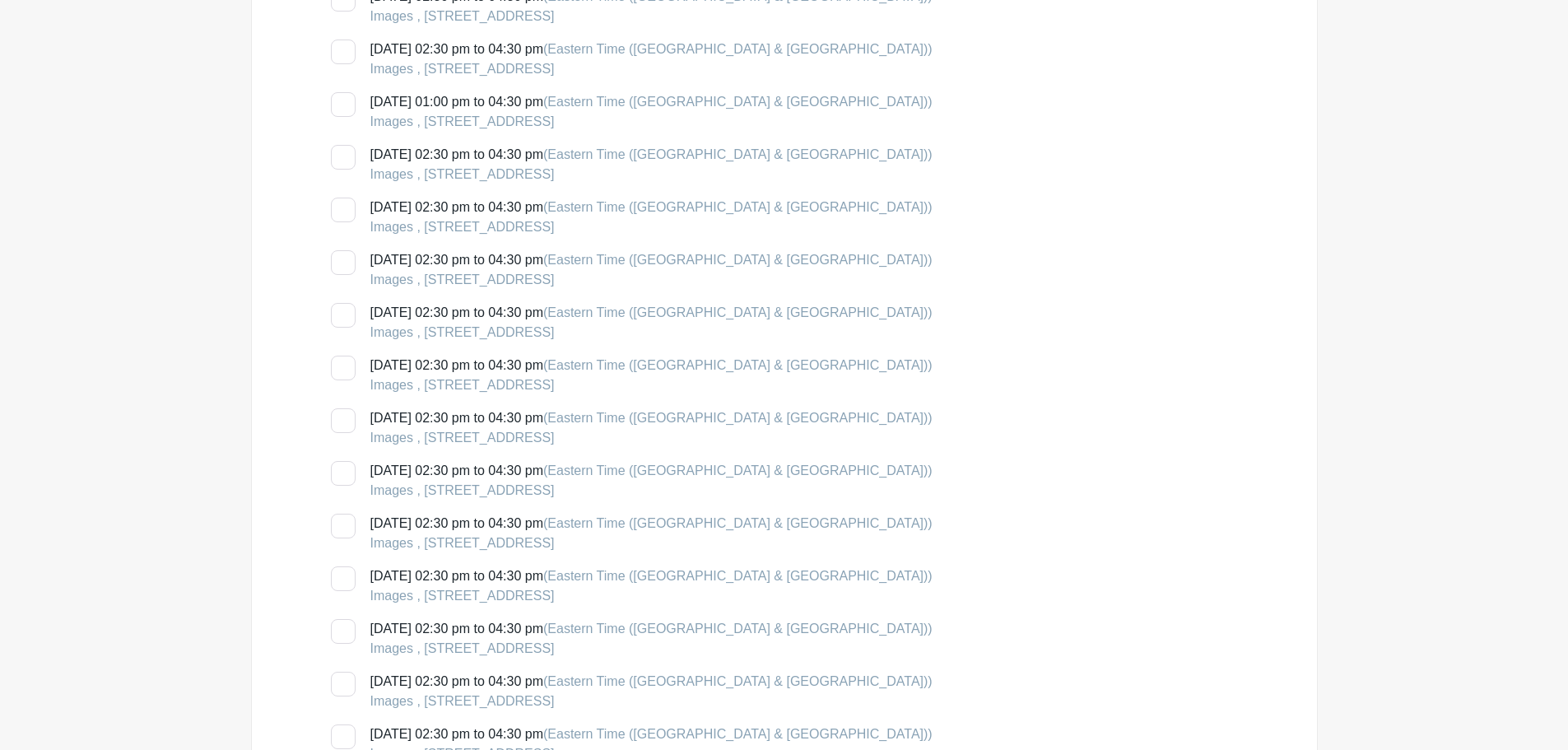
scroll to position [3047, 0]
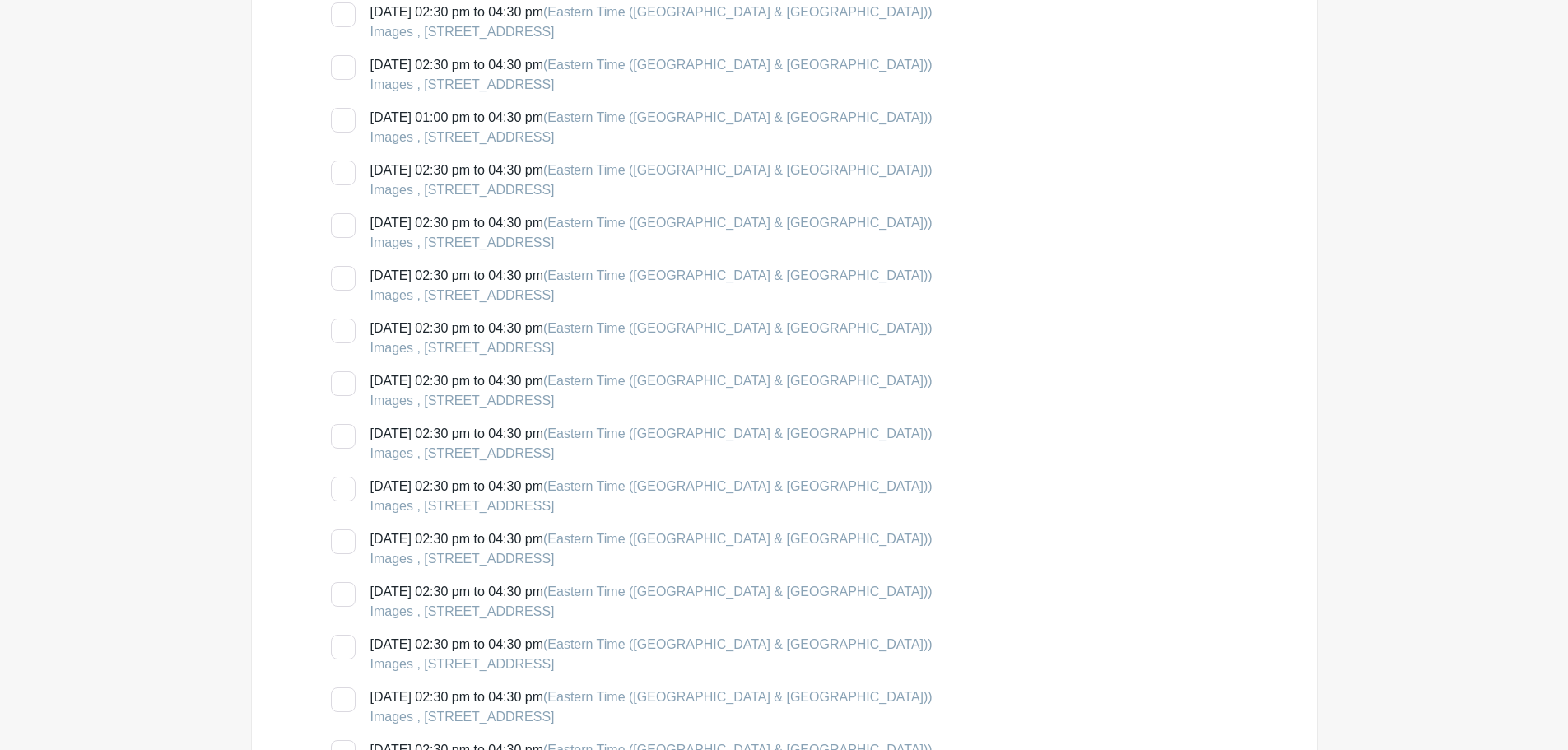
click at [335, 278] on div at bounding box center [343, 278] width 25 height 25
click at [335, 277] on input "[DATE] 02:30 pm to 04:30 pm (Eastern Time ([GEOGRAPHIC_DATA] & [GEOGRAPHIC_DATA…" at bounding box center [337, 272] width 11 height 11
checkbox input "true"
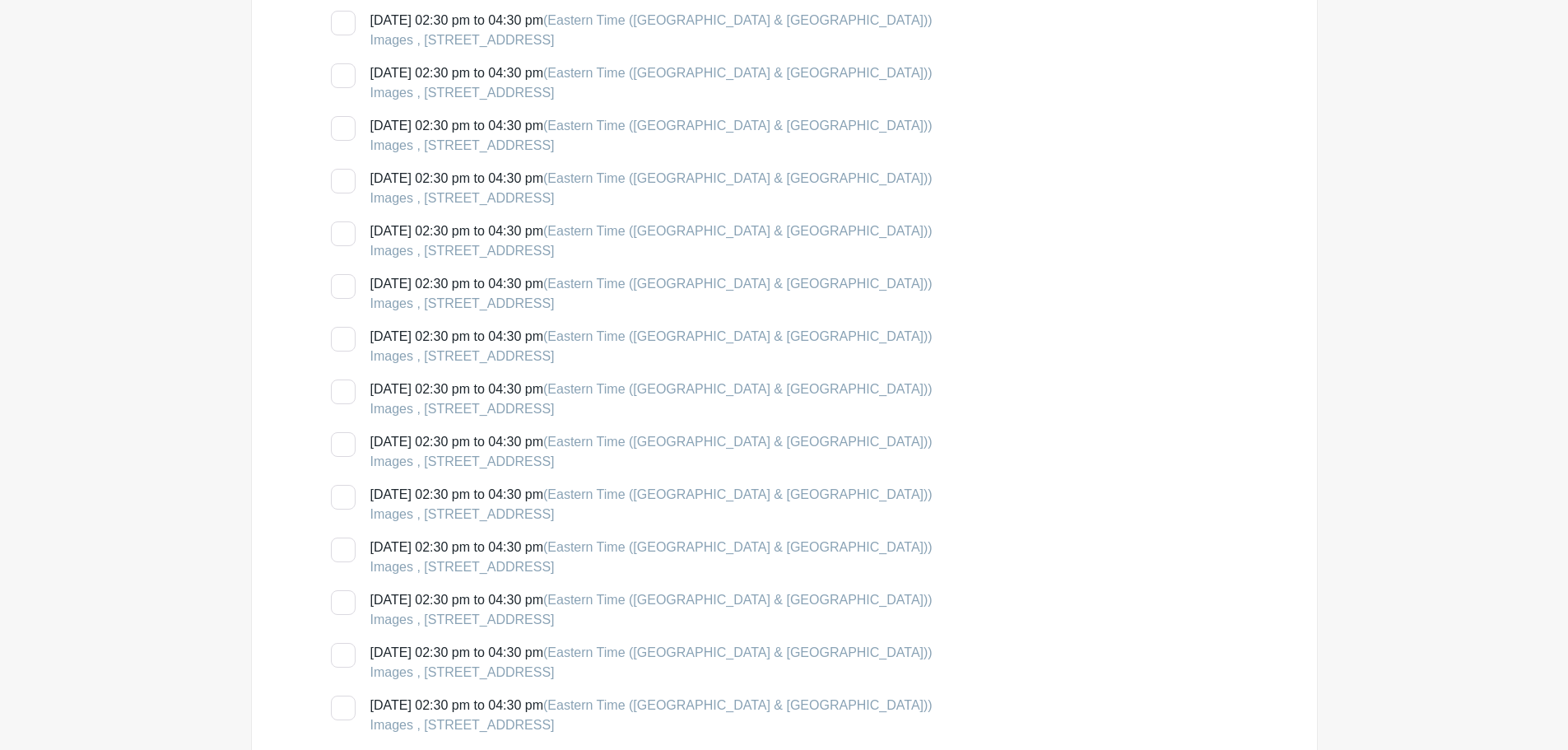
scroll to position [3541, 0]
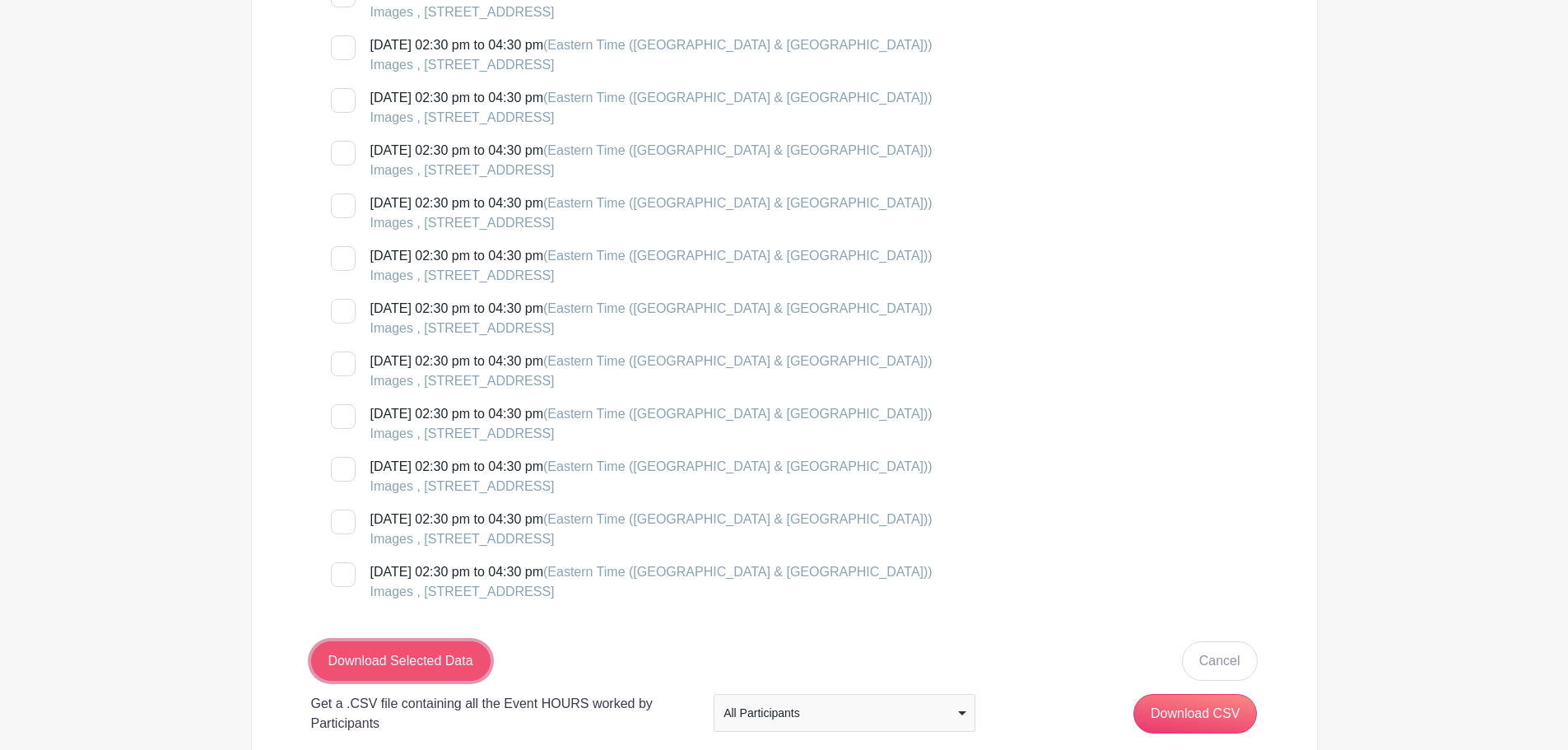
click at [417, 655] on input "Download Selected Data" at bounding box center [401, 661] width 179 height 40
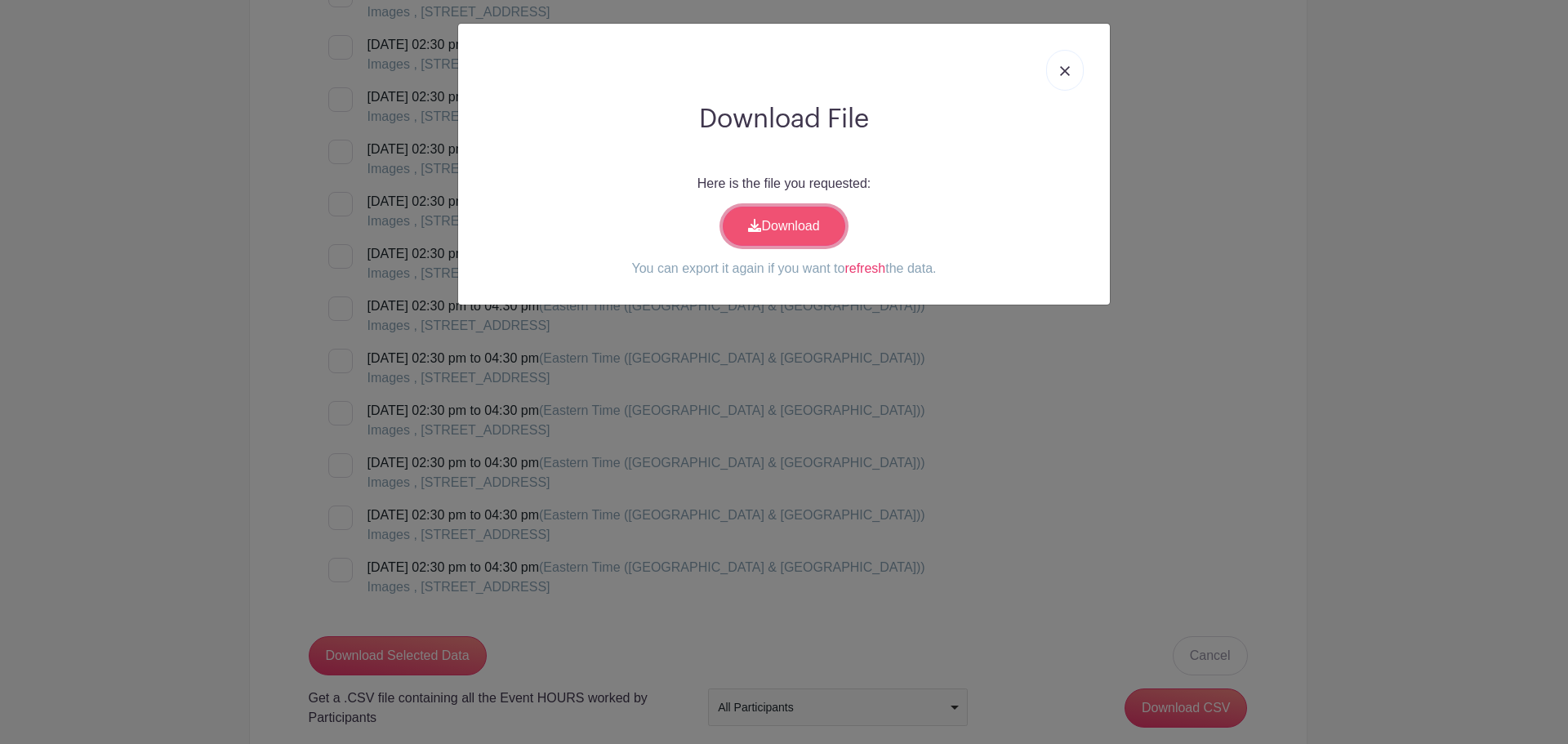
click at [816, 224] on link "Download" at bounding box center [784, 226] width 123 height 39
click at [1075, 71] on link at bounding box center [1065, 70] width 38 height 41
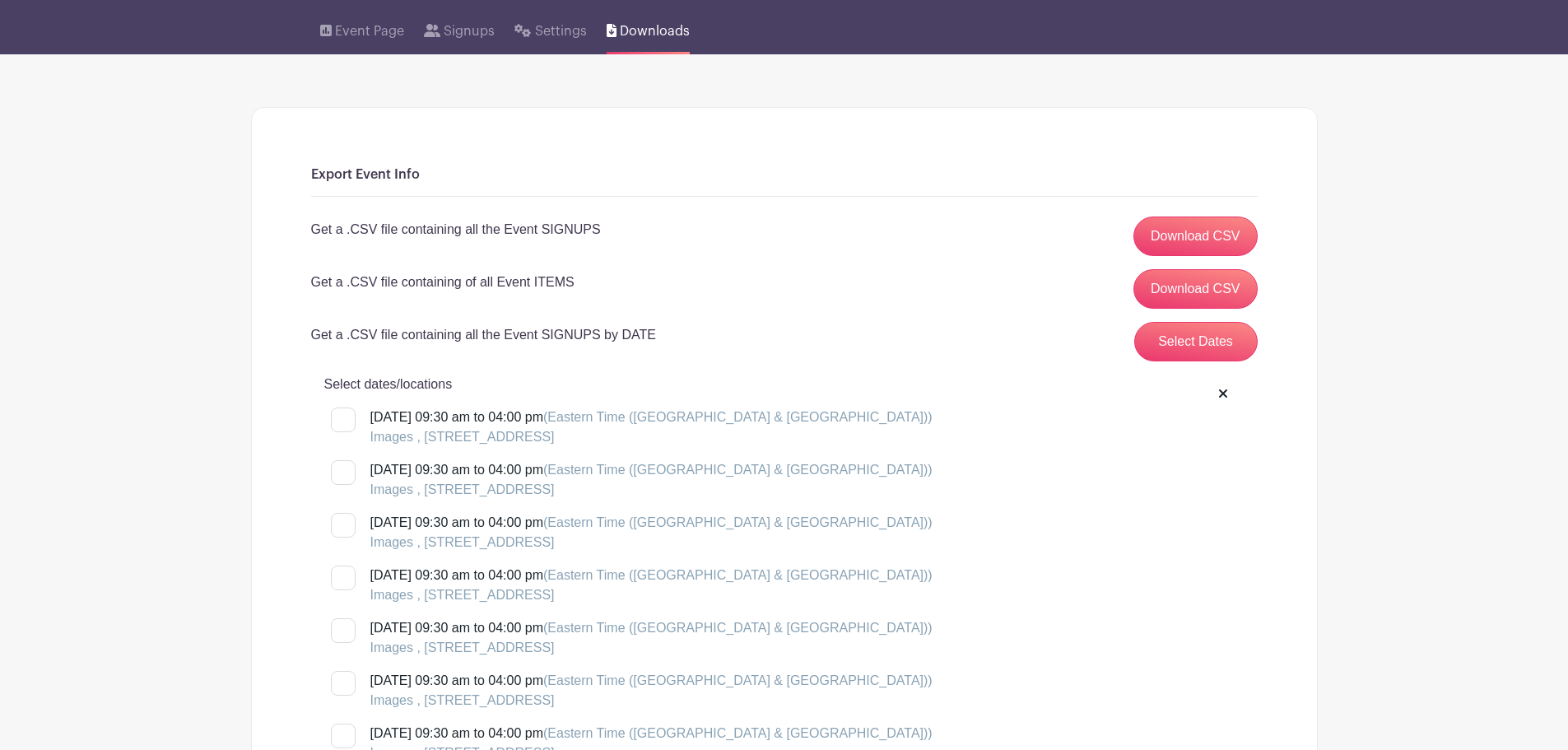
scroll to position [0, 0]
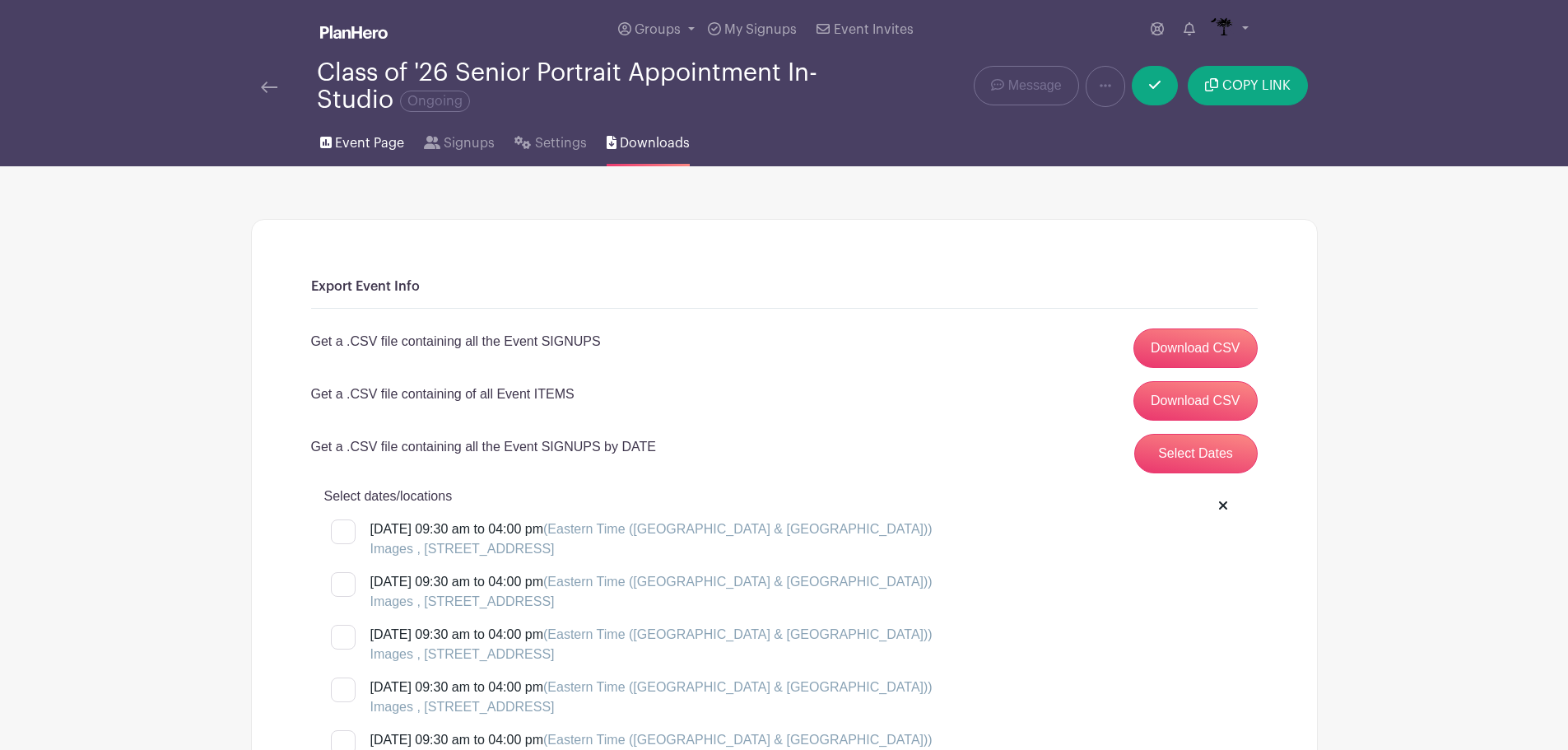
click at [346, 135] on span "Event Page" at bounding box center [369, 142] width 69 height 19
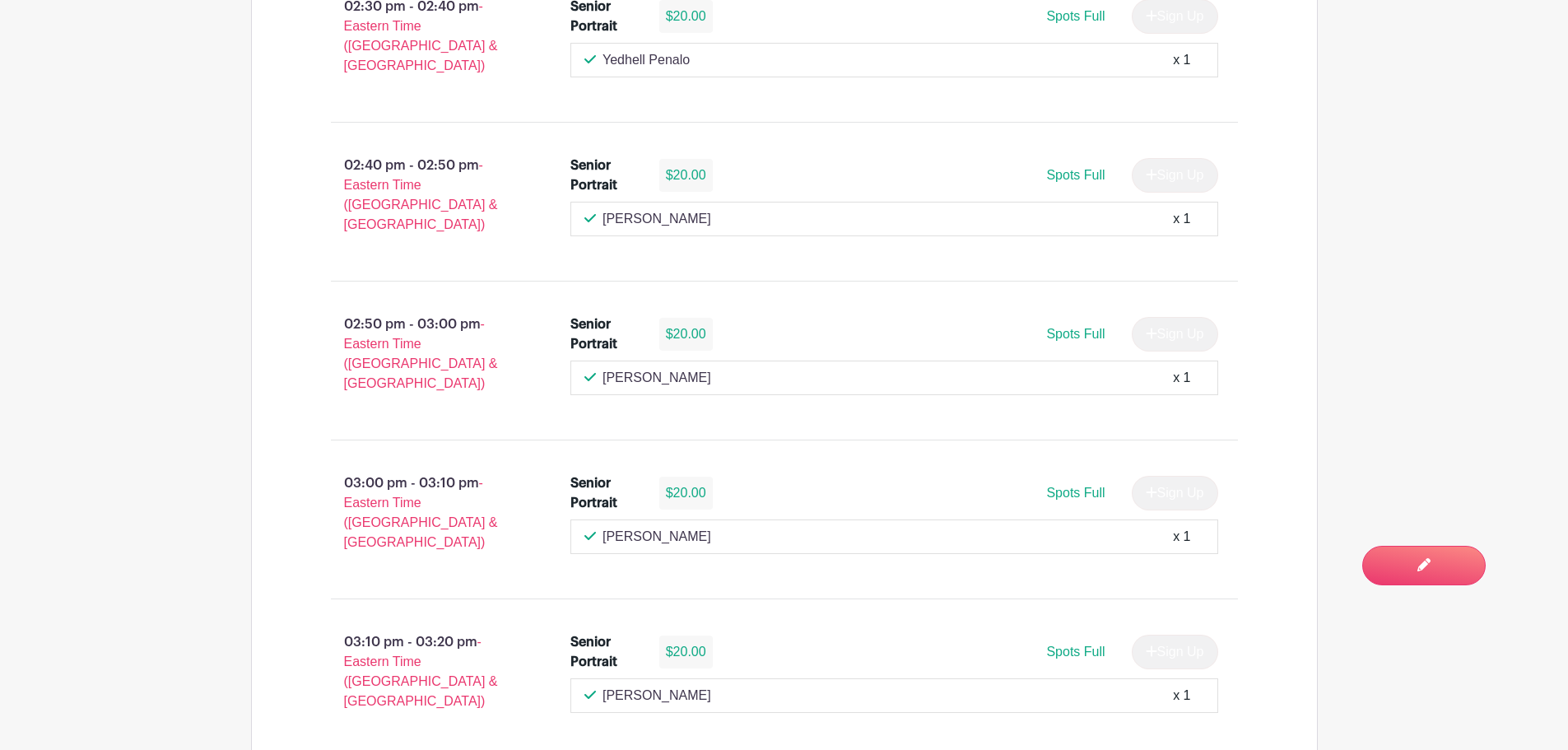
scroll to position [1153, 0]
